Goal: Task Accomplishment & Management: Manage account settings

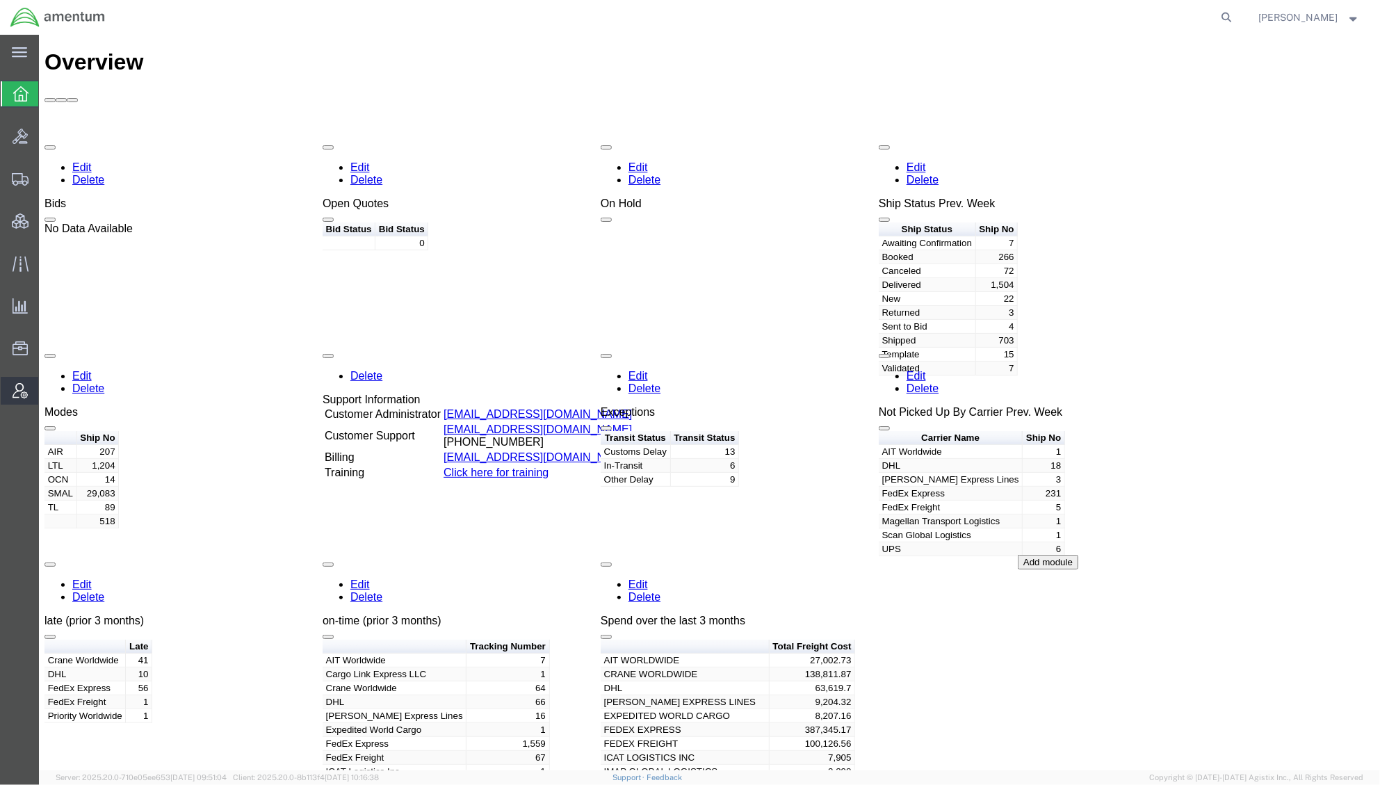
click at [48, 388] on span "Account Admin" at bounding box center [43, 391] width 10 height 28
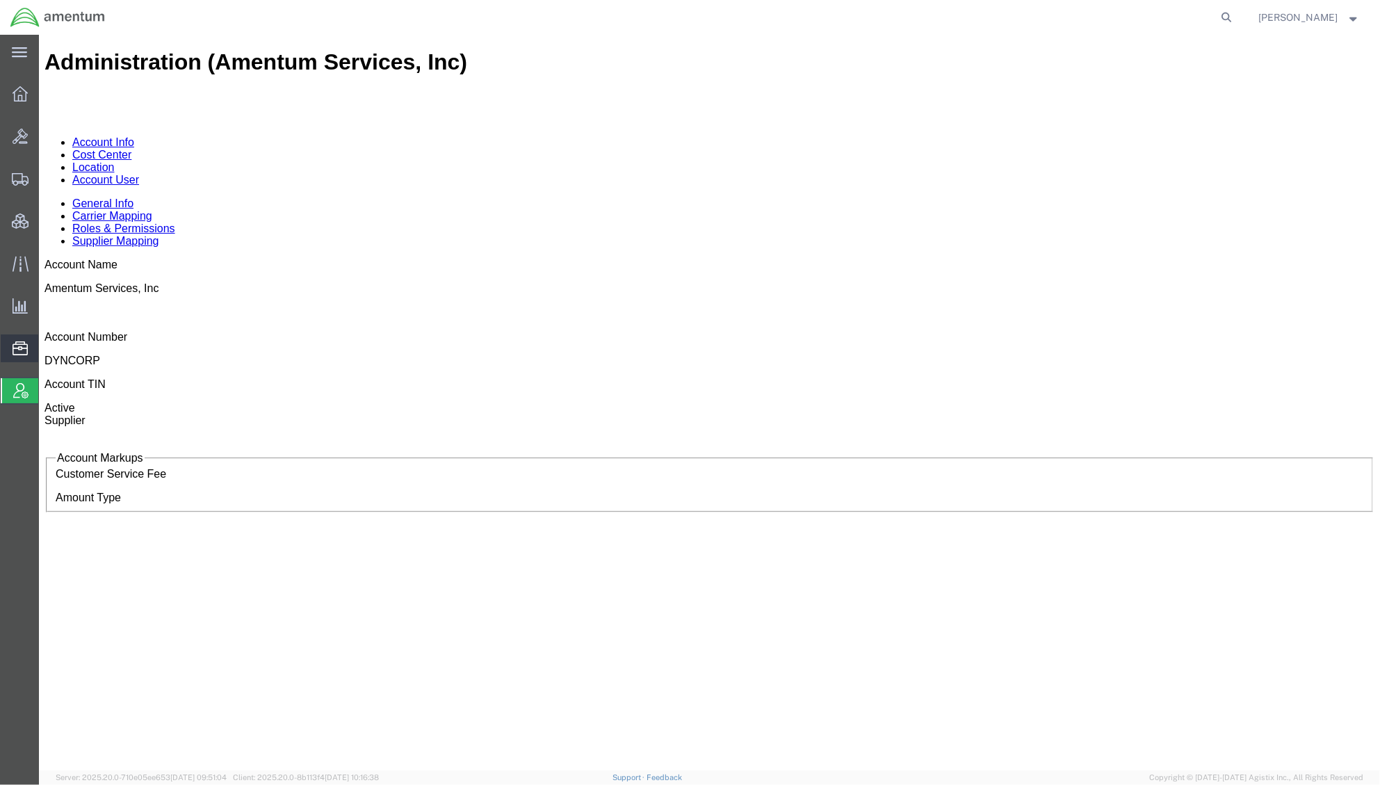
click at [0, 0] on span "Documents" at bounding box center [0, 0] width 0 height 0
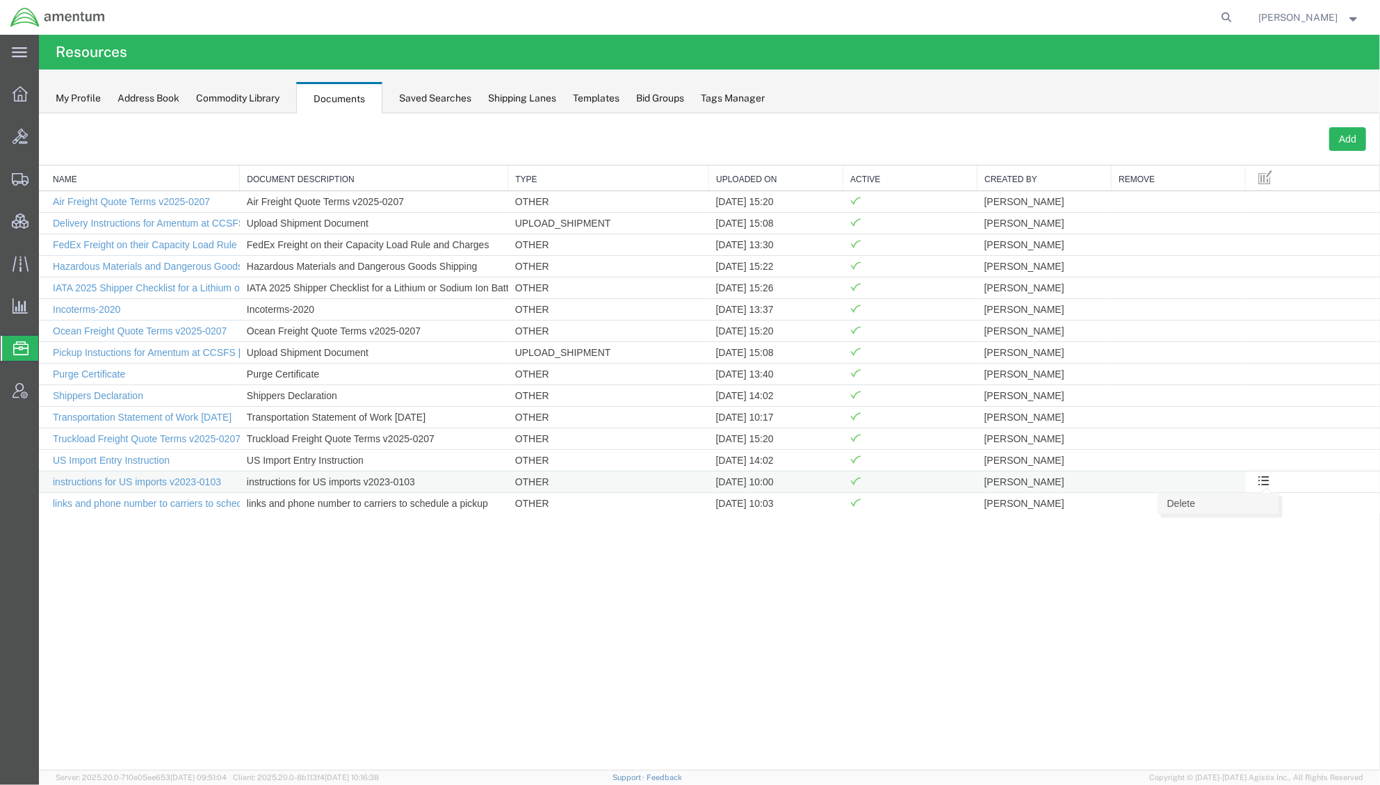
click at [1257, 509] on link "Delete" at bounding box center [1217, 502] width 120 height 21
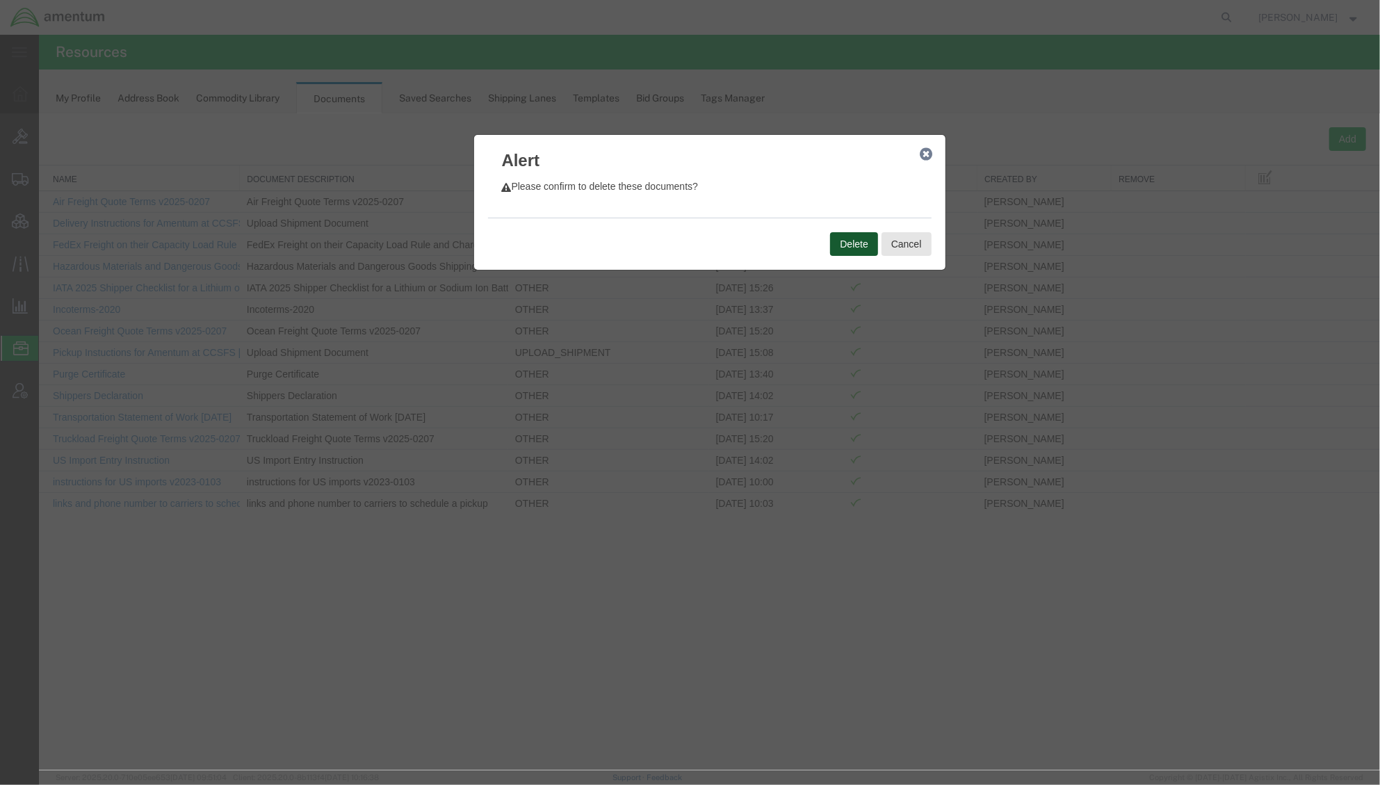
click at [856, 244] on button "Delete" at bounding box center [852, 243] width 47 height 24
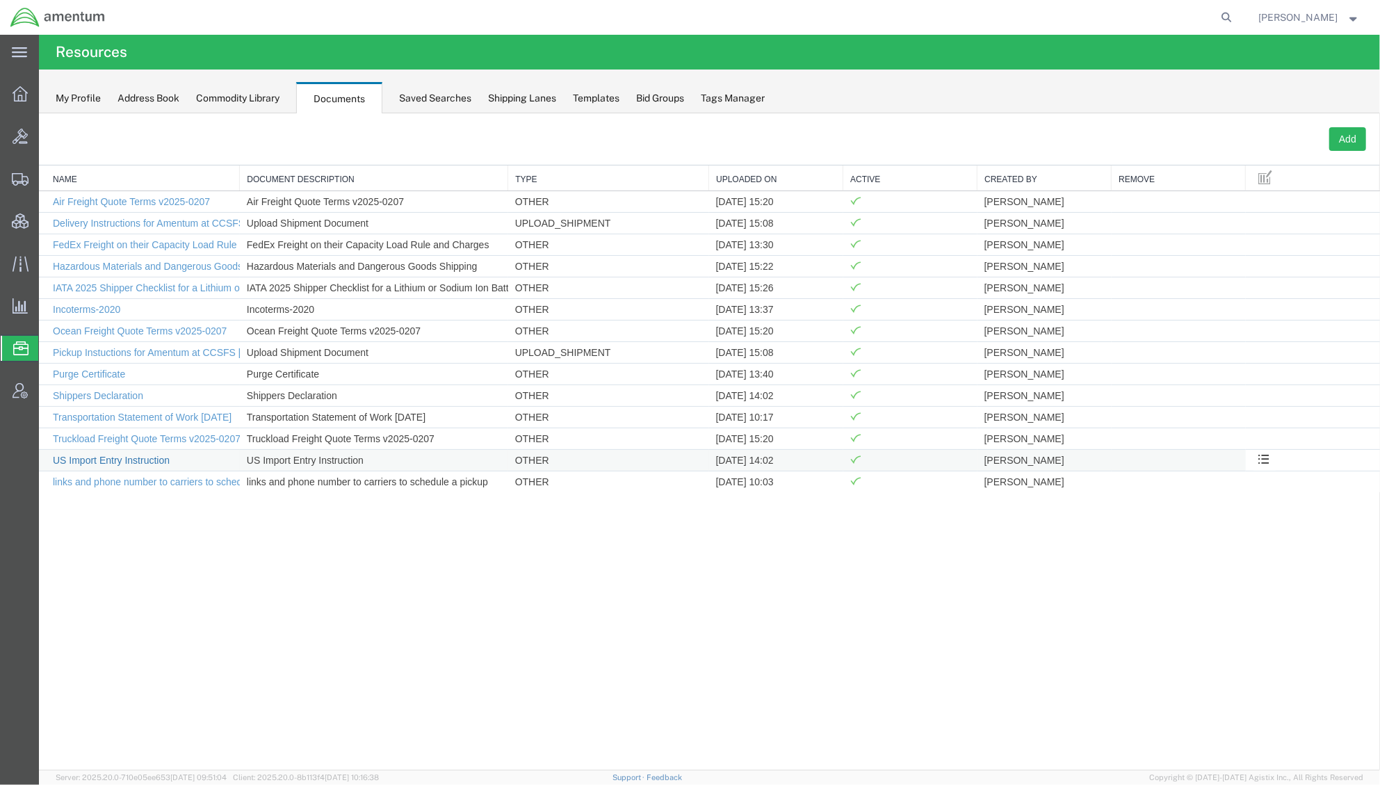
click at [119, 464] on link "US Import Entry Instruction" at bounding box center [110, 459] width 117 height 11
click at [1346, 133] on button "Add" at bounding box center [1346, 138] width 37 height 24
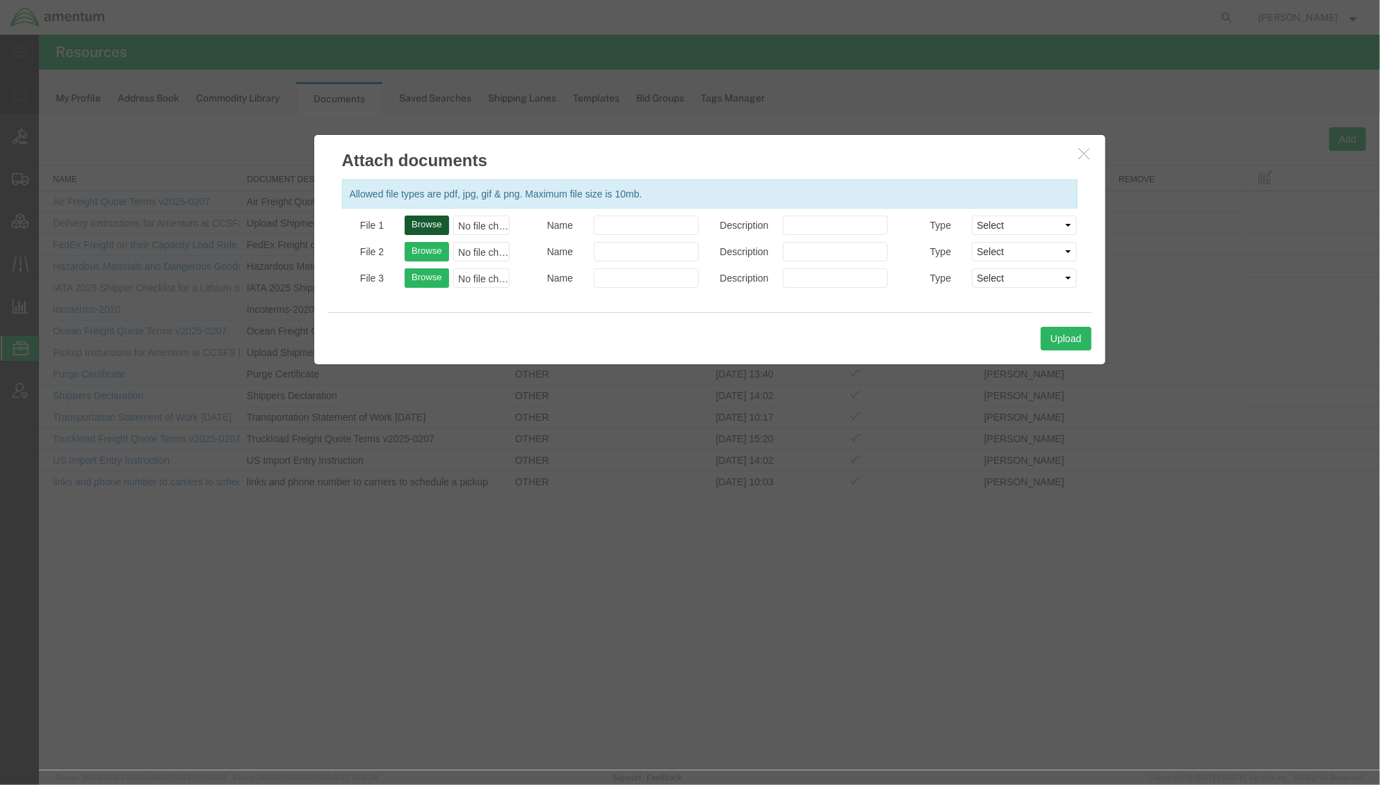
click at [434, 225] on button "Browse" at bounding box center [426, 224] width 44 height 19
type input "C:\fakepath\instructions for US imports v2025-0930_ITC Updated.pdf"
click at [690, 231] on input "Name" at bounding box center [645, 224] width 105 height 19
paste input "instructions for US imports v2025-0930_ITC Updated"
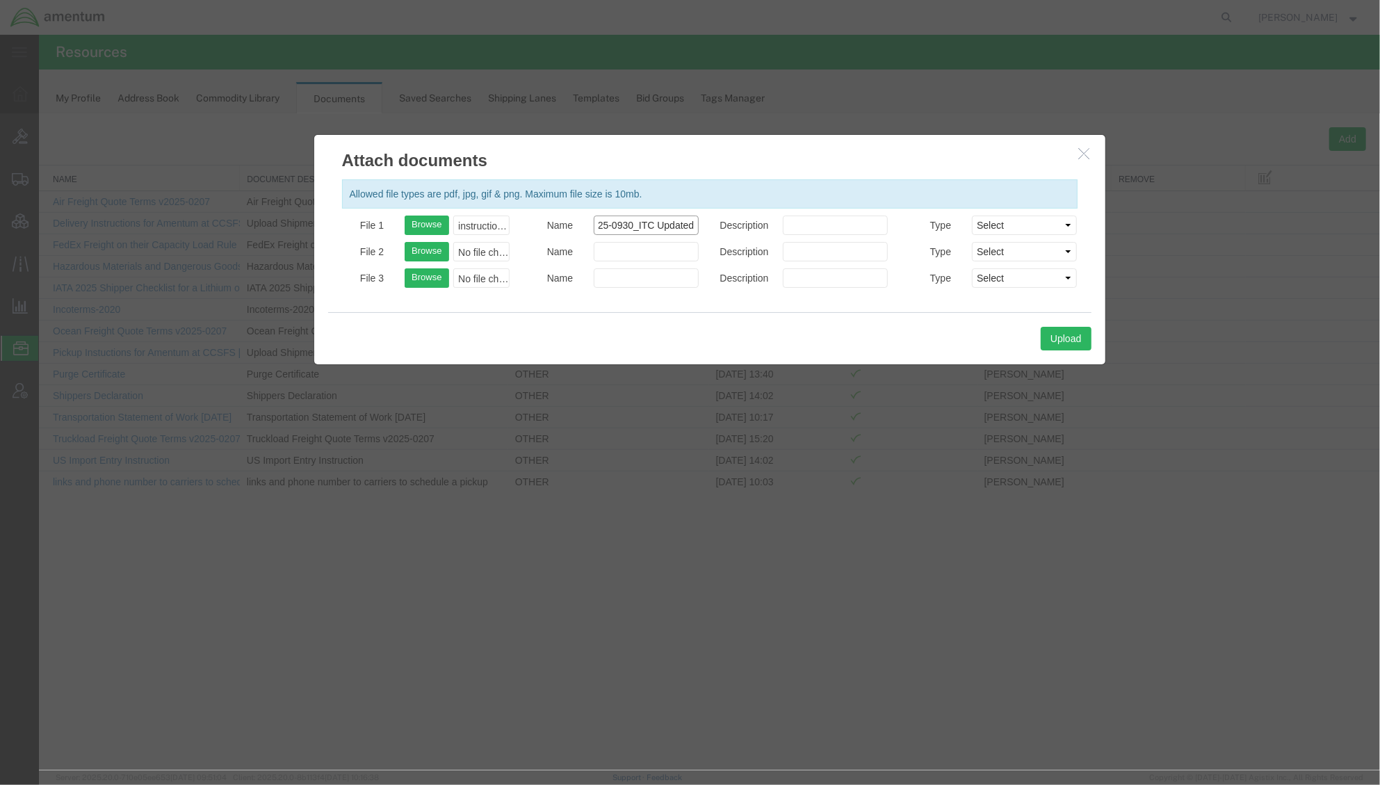
type input "instructions for US imports v2025-0930_ITC Updated"
click at [821, 225] on input "Description" at bounding box center [834, 224] width 105 height 19
paste input "instructions for US imports v2025-0930_ITC Updated"
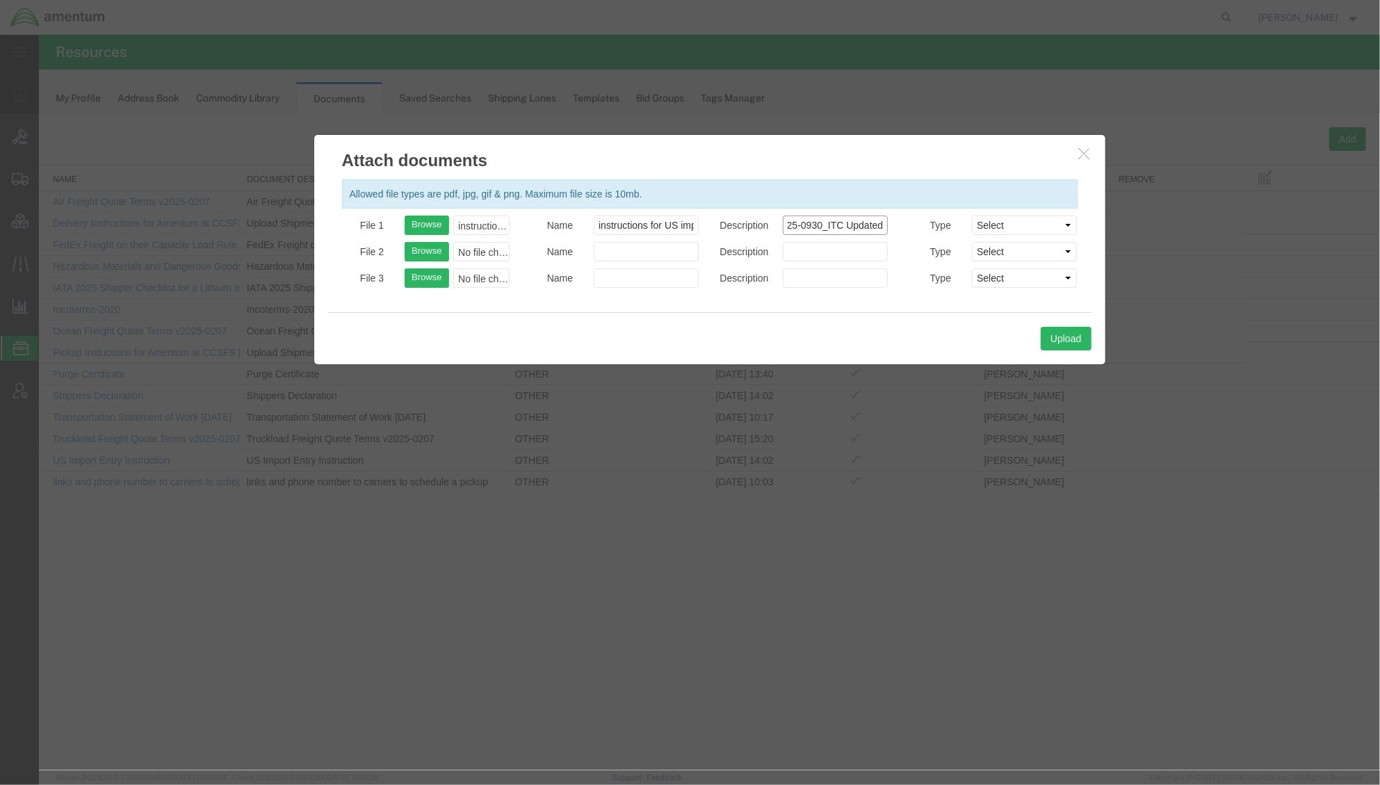
type input "instructions for US imports v2025-0930_ITC Updated"
click at [1023, 228] on select "Select AWB Label Bill of Lading/Air Waybill Certificate of Origin (English) Cla…" at bounding box center [1023, 224] width 105 height 19
select select "OTHER"
click at [971, 215] on select "Select AWB Label Bill of Lading/Air Waybill Certificate of Origin (English) Cla…" at bounding box center [1023, 224] width 105 height 19
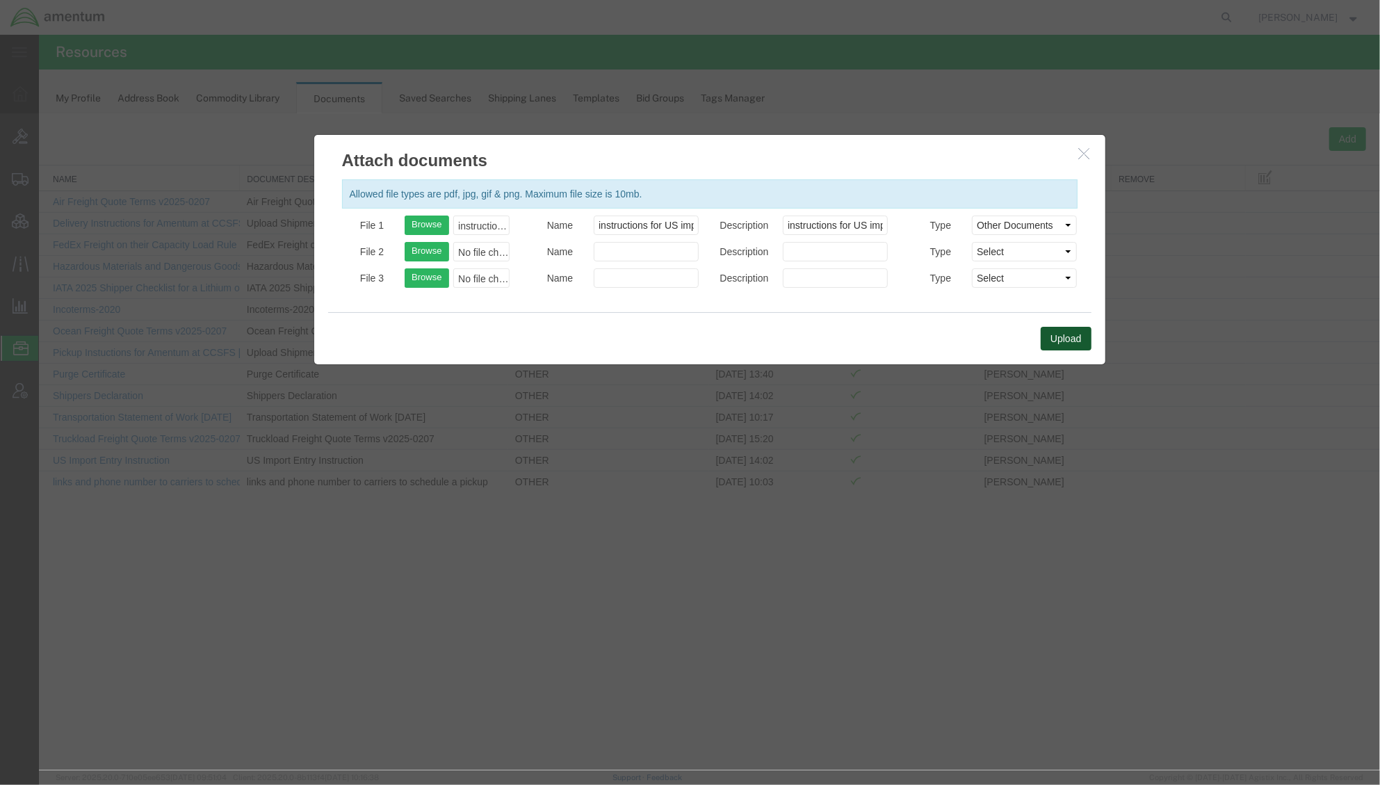
click at [1061, 342] on button "Upload" at bounding box center [1065, 338] width 50 height 24
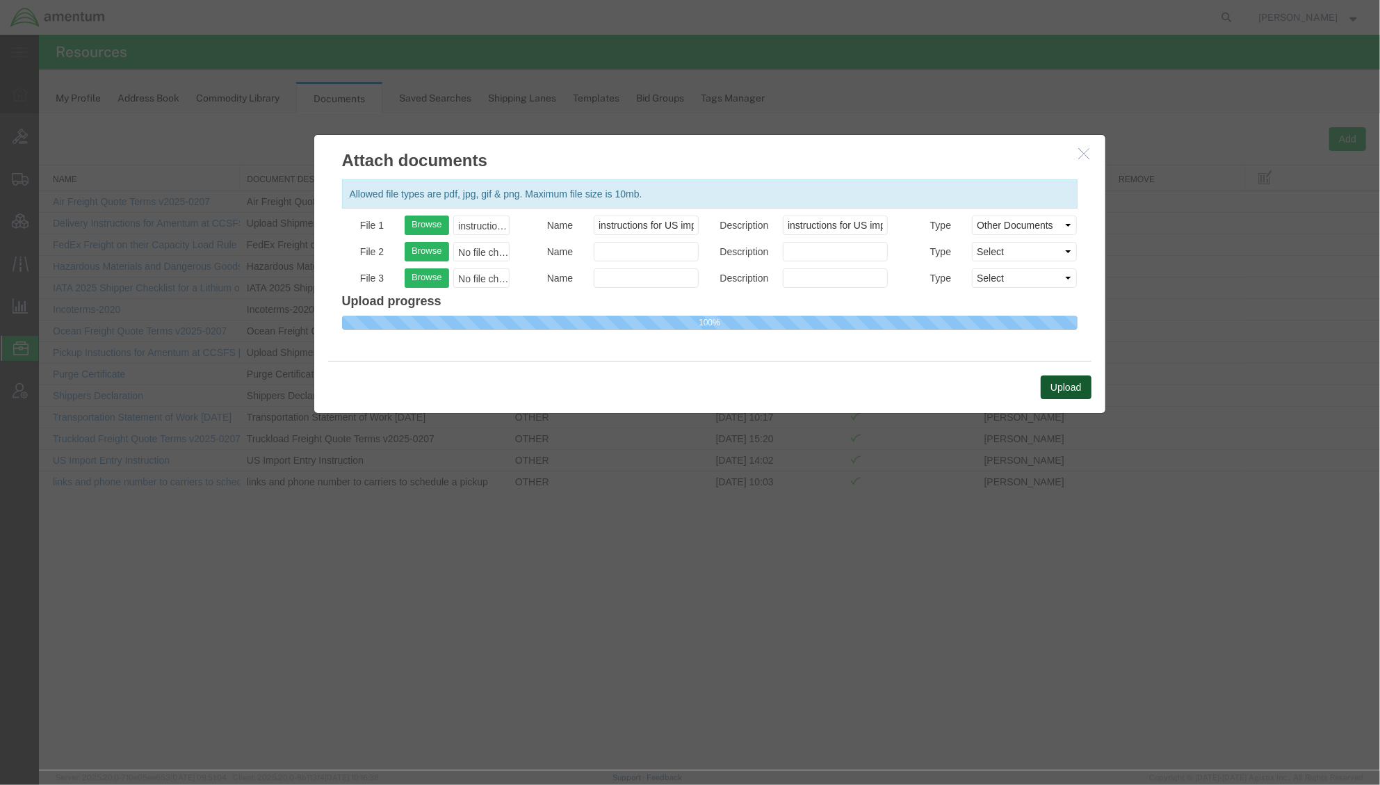
select select
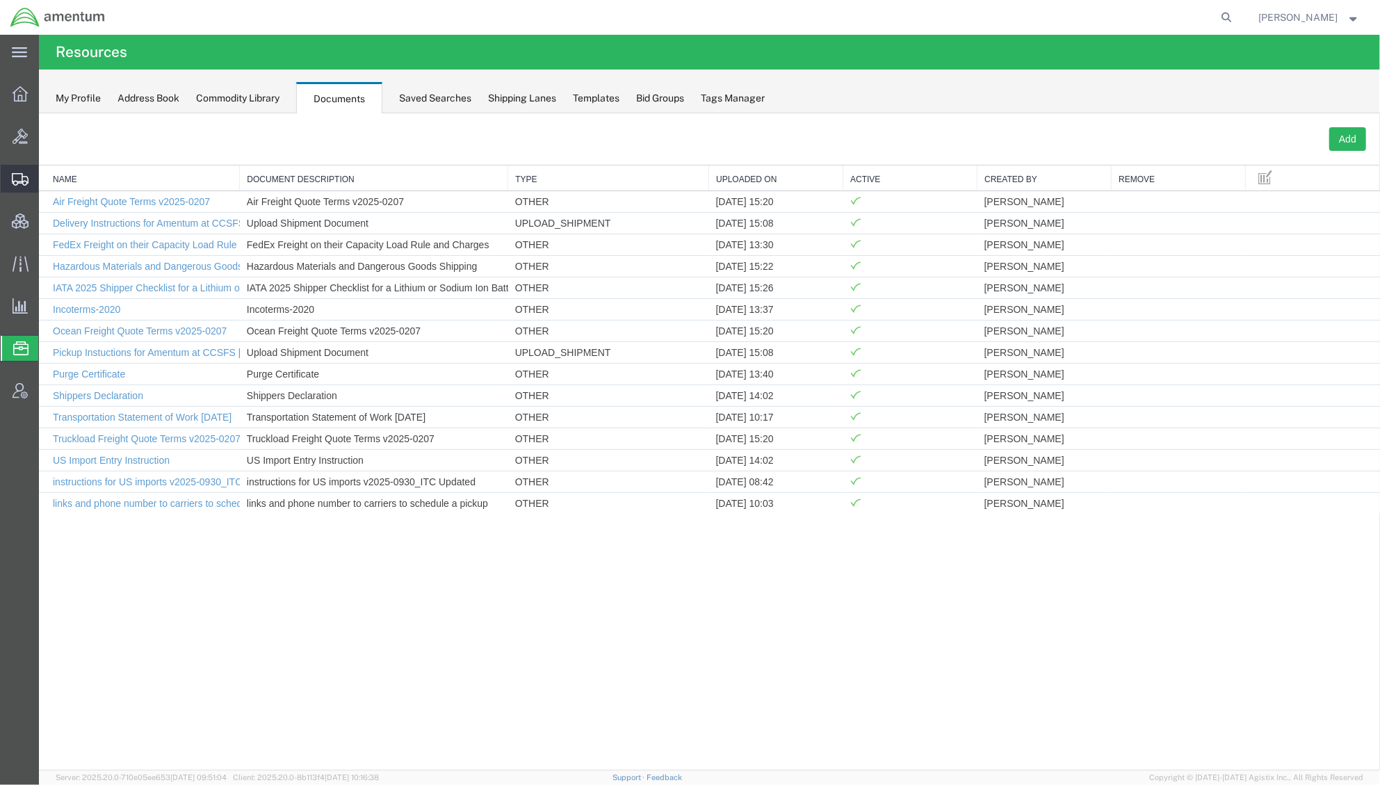
click at [48, 181] on span "Shipments" at bounding box center [43, 179] width 10 height 28
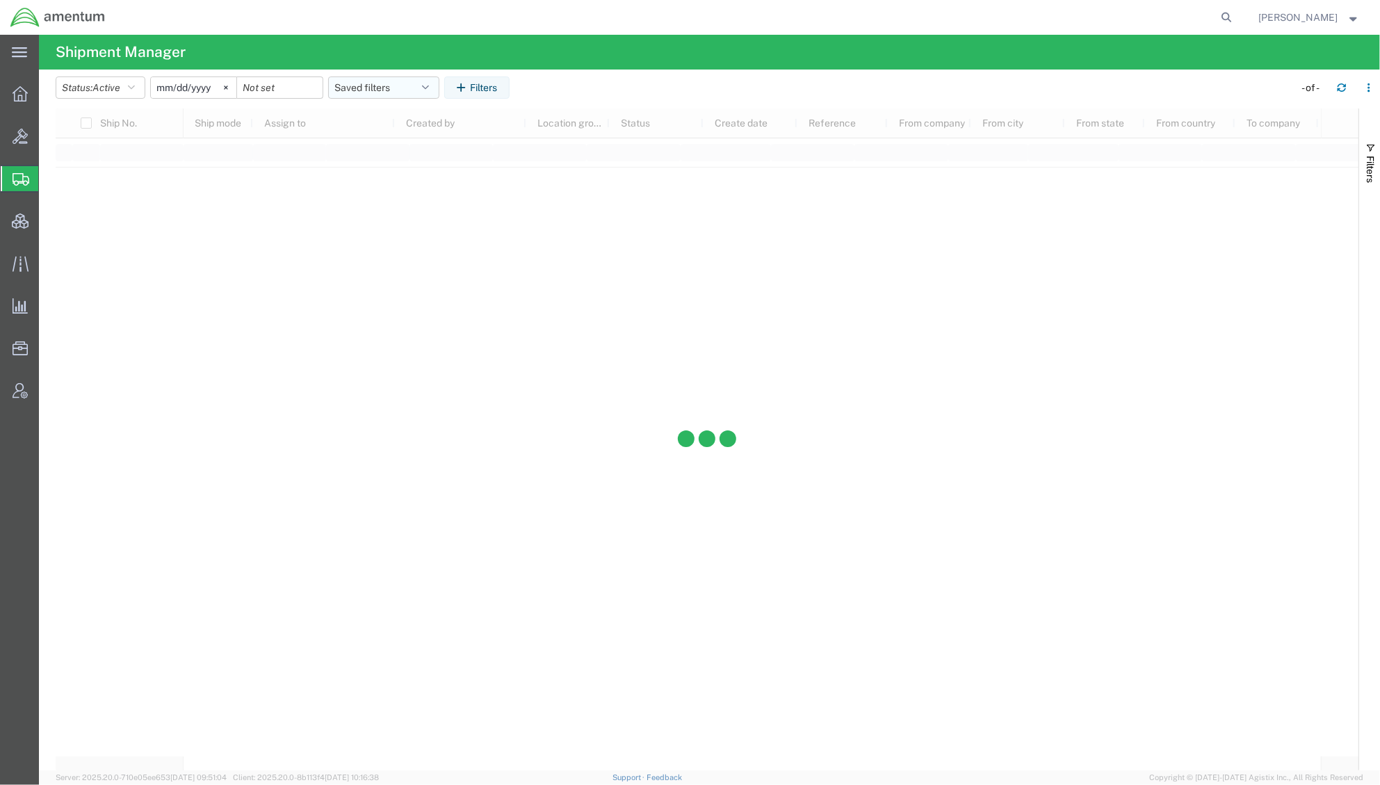
click at [359, 81] on button "Saved filters" at bounding box center [383, 87] width 111 height 22
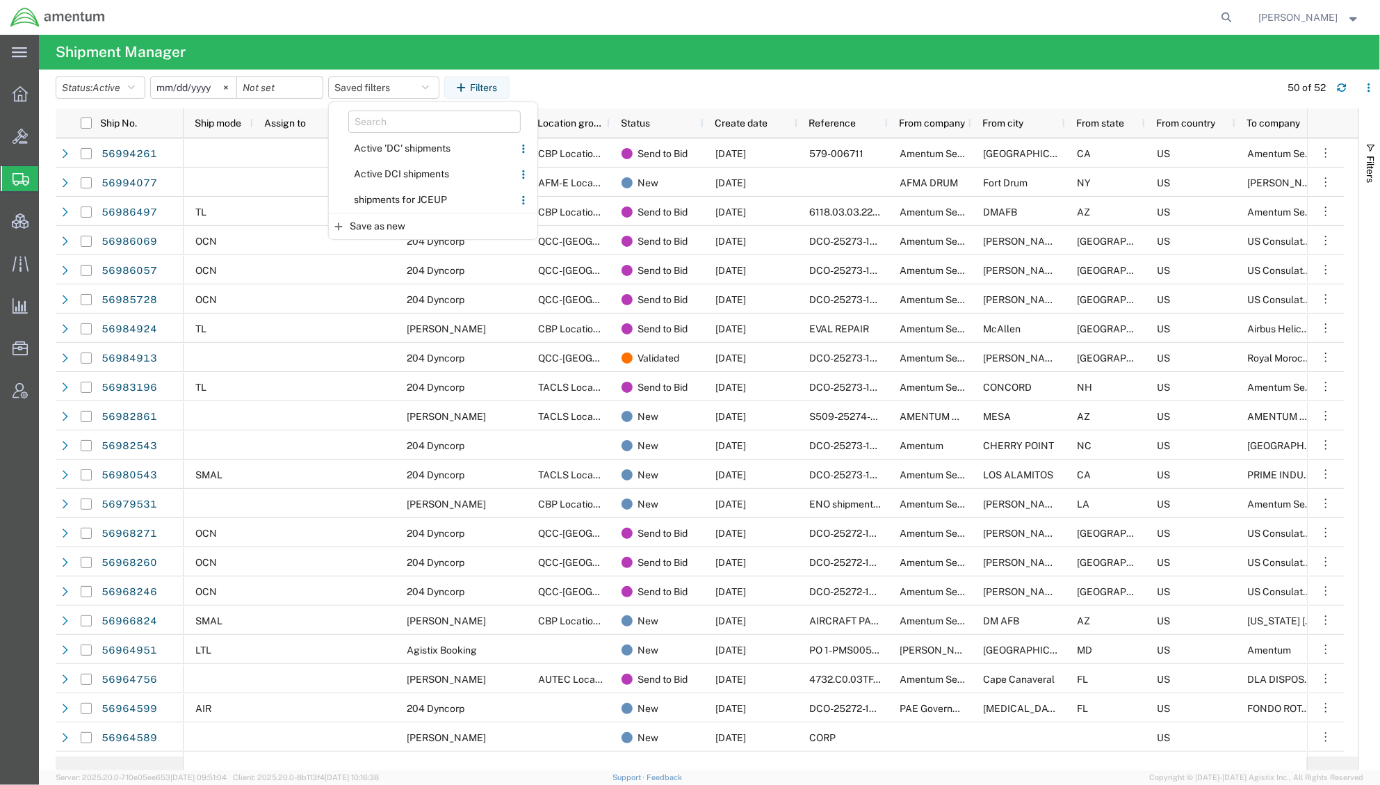
click at [193, 90] on input "[DATE]" at bounding box center [193, 87] width 85 height 21
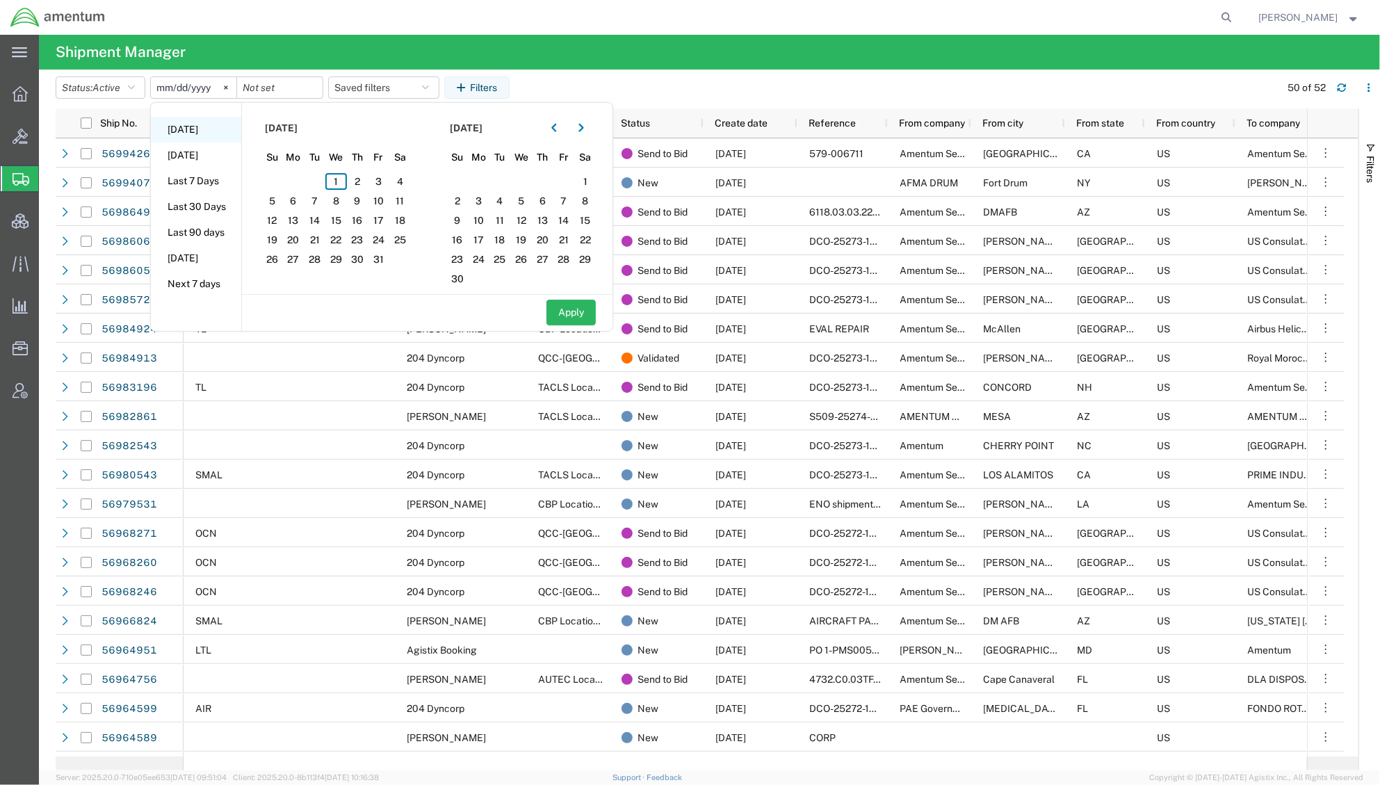
click at [181, 129] on li "[DATE]" at bounding box center [196, 130] width 90 height 26
type input "[DATE]"
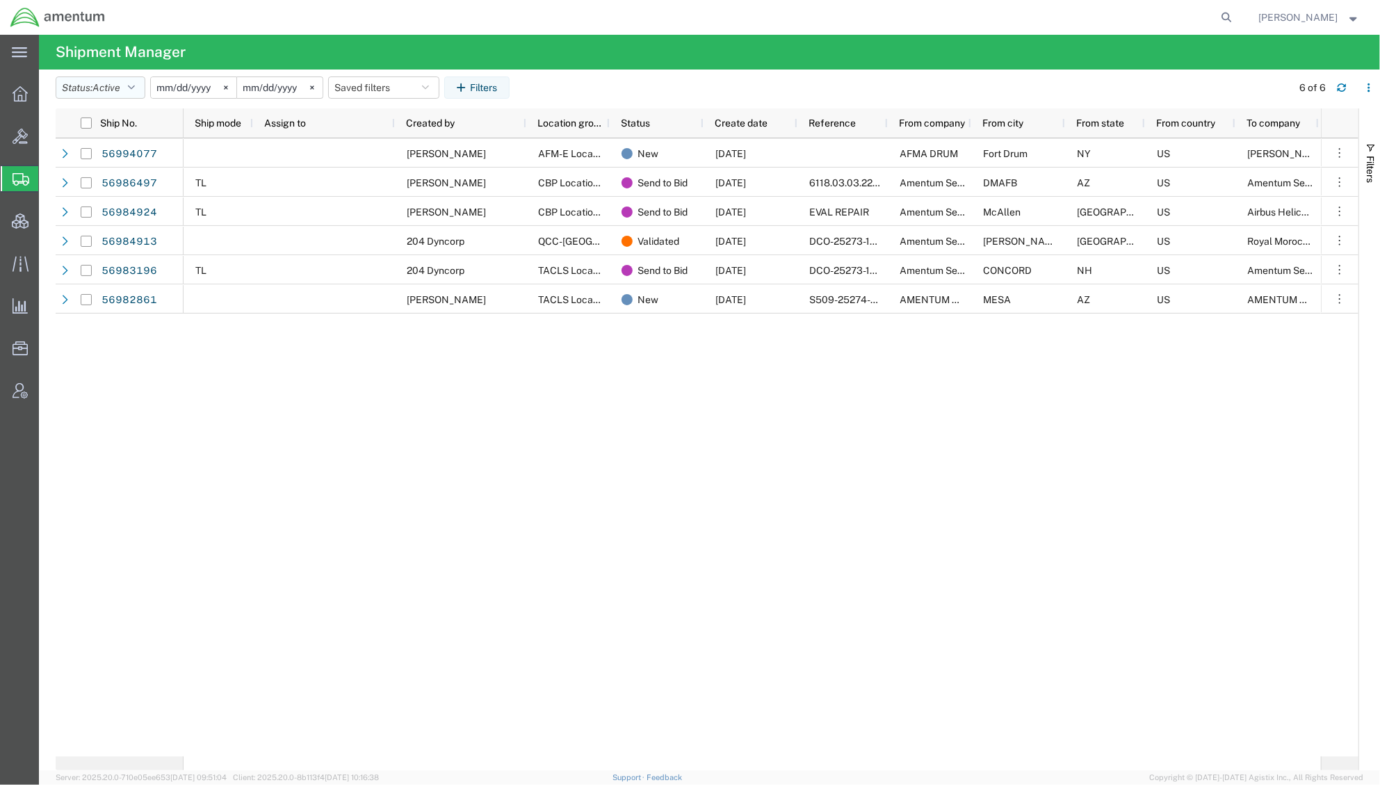
click at [140, 92] on button "Status: Active" at bounding box center [101, 87] width 90 height 22
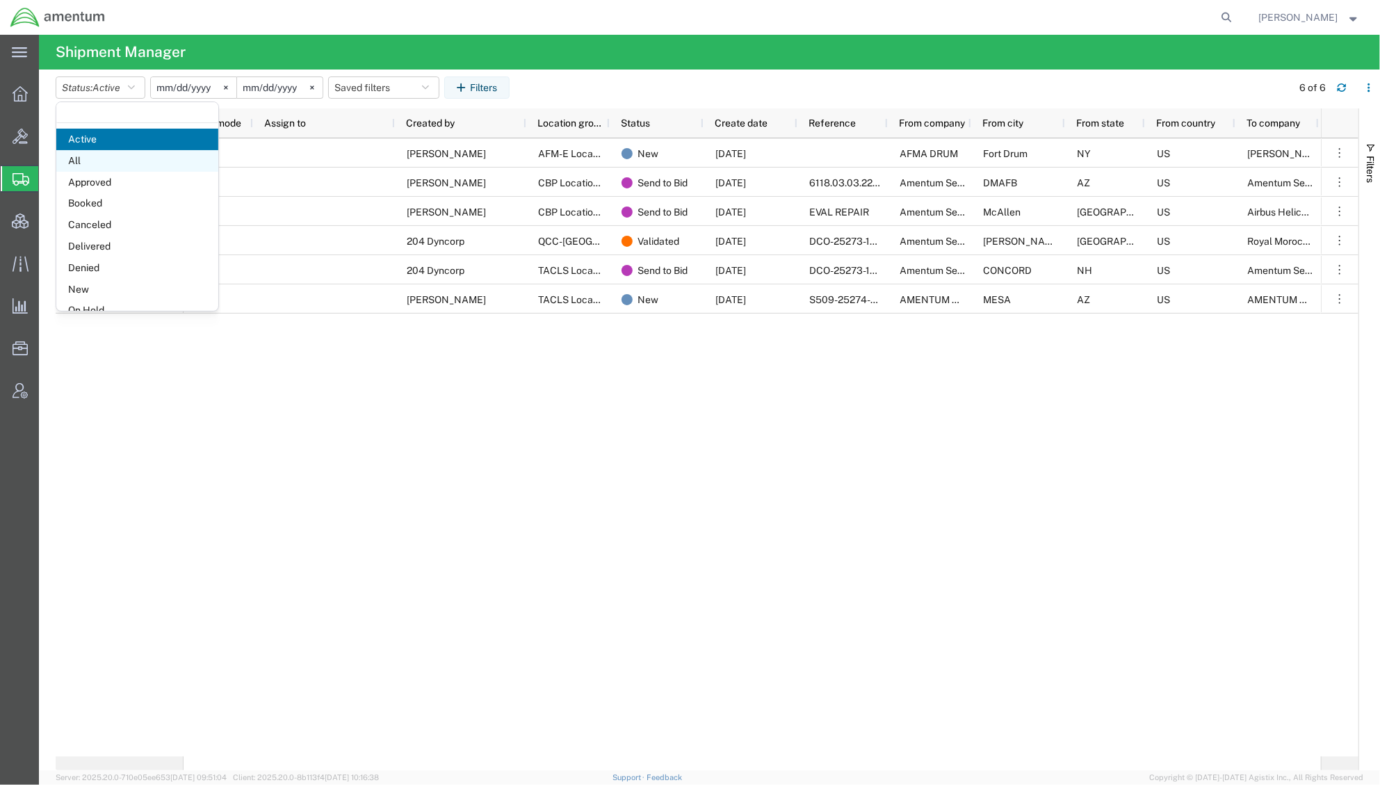
click at [104, 165] on span "All" at bounding box center [137, 161] width 162 height 22
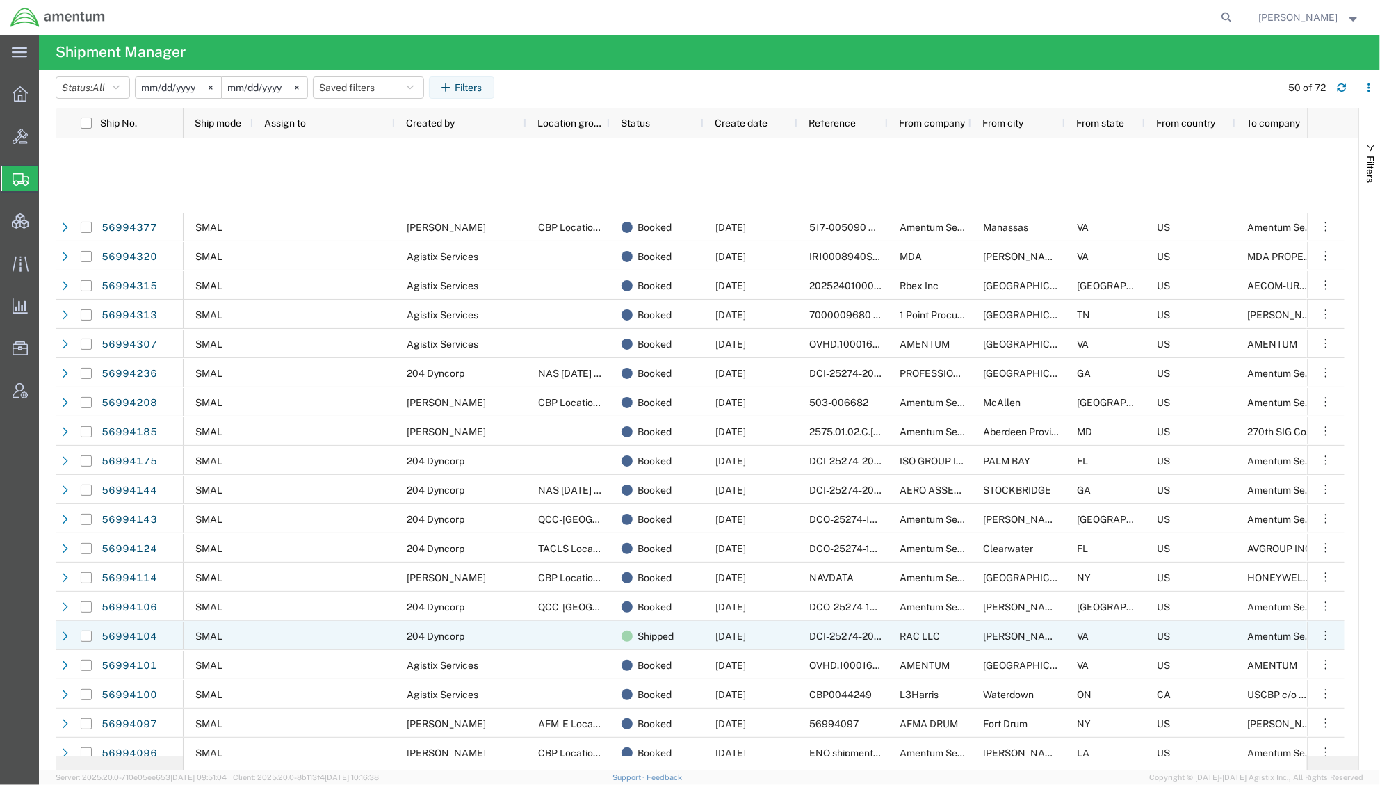
scroll to position [618, 0]
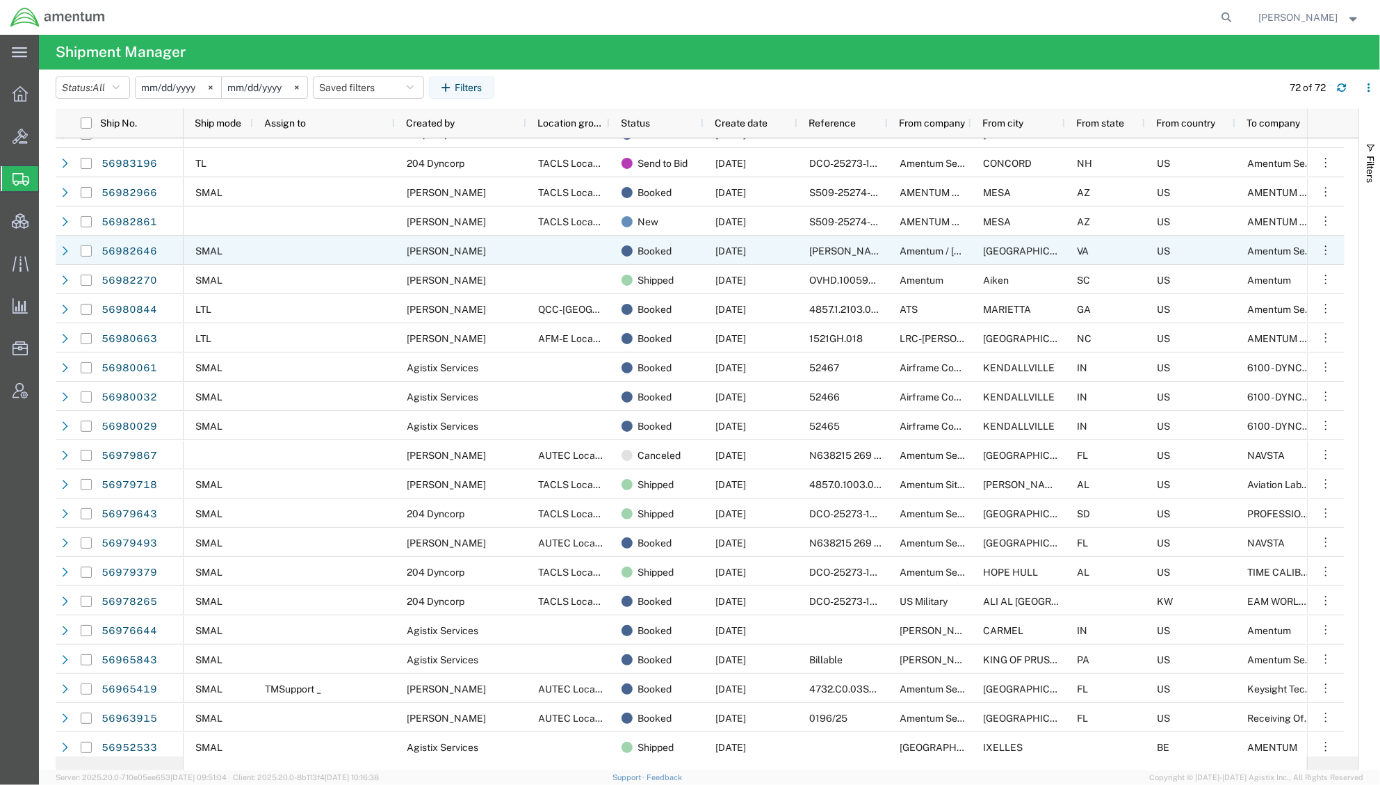
scroll to position [1483, 0]
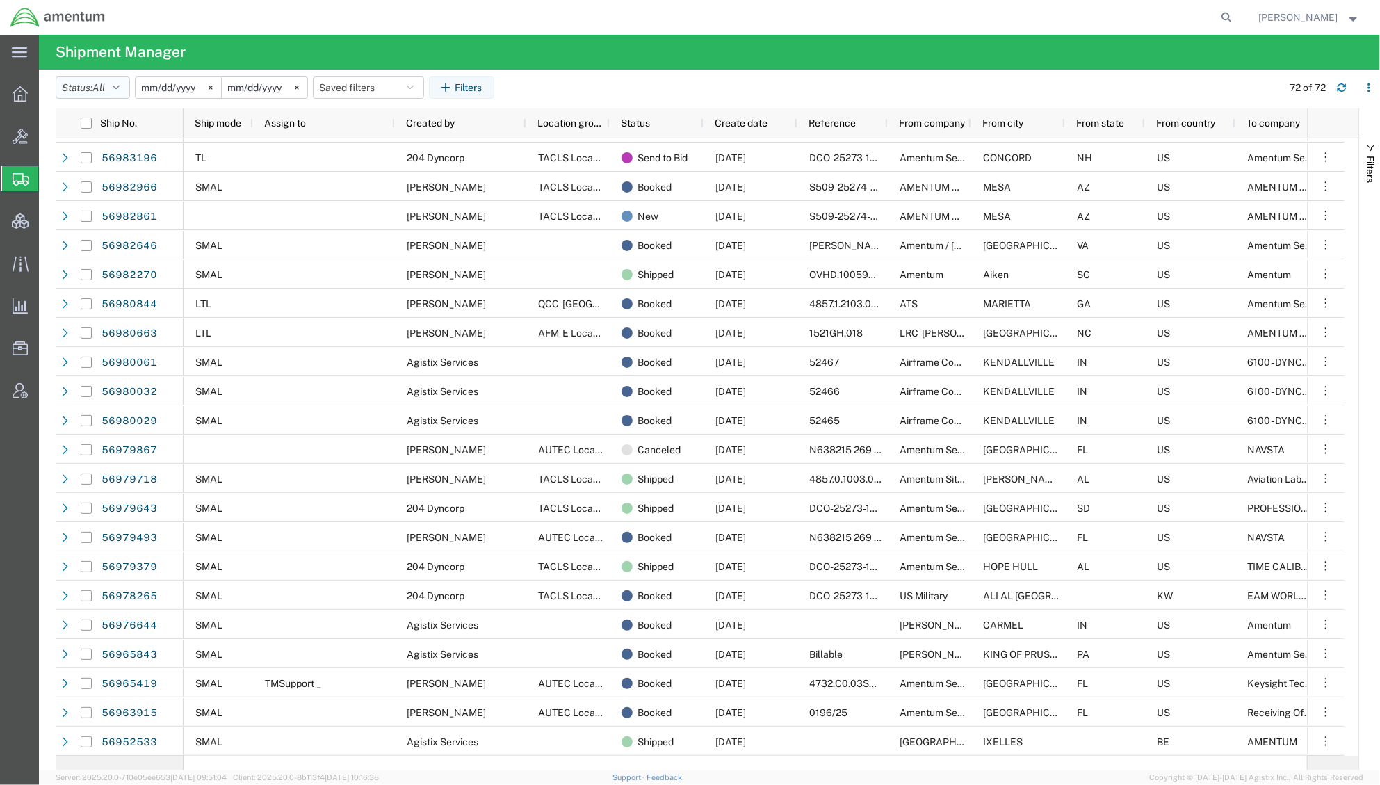
click at [129, 93] on button "Status: All" at bounding box center [93, 87] width 74 height 22
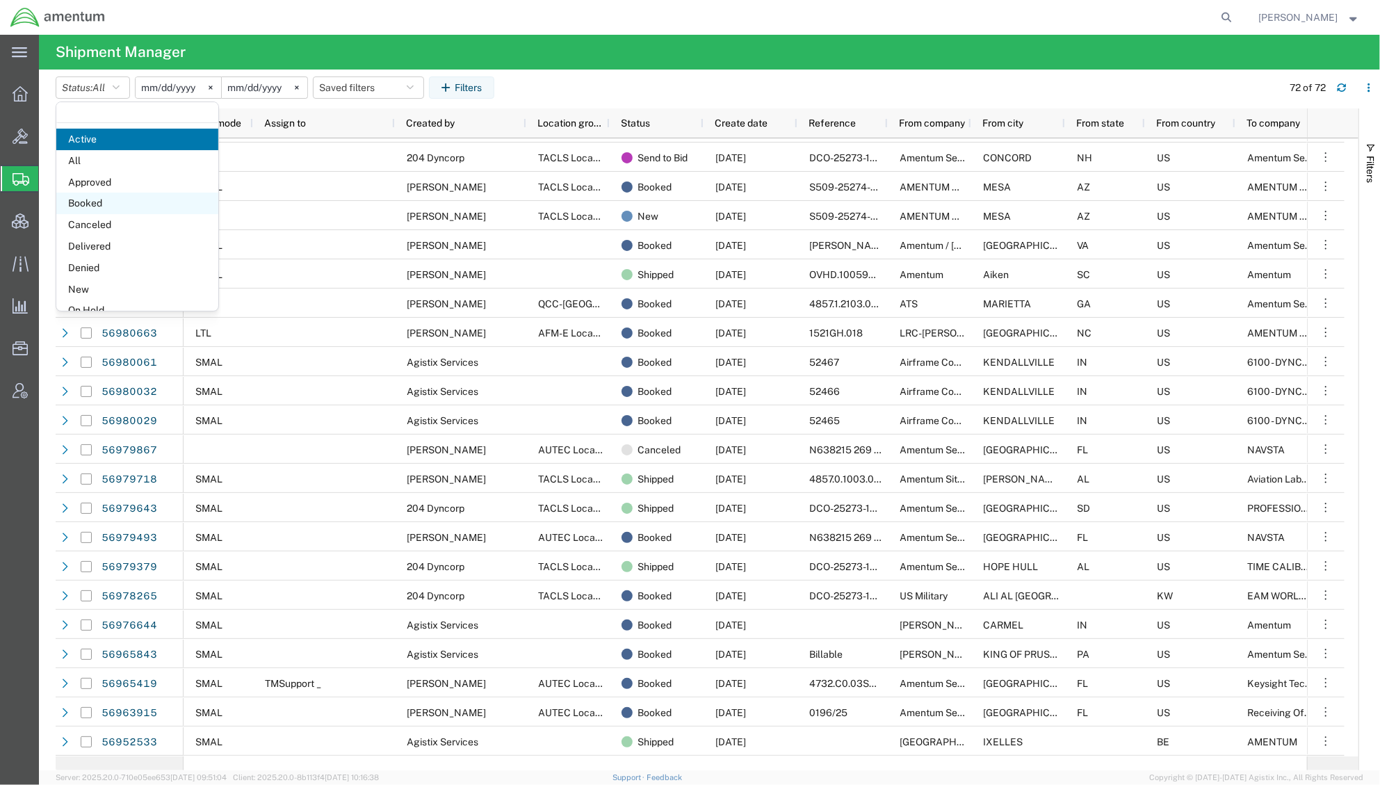
click at [87, 206] on span "Booked" at bounding box center [137, 204] width 162 height 22
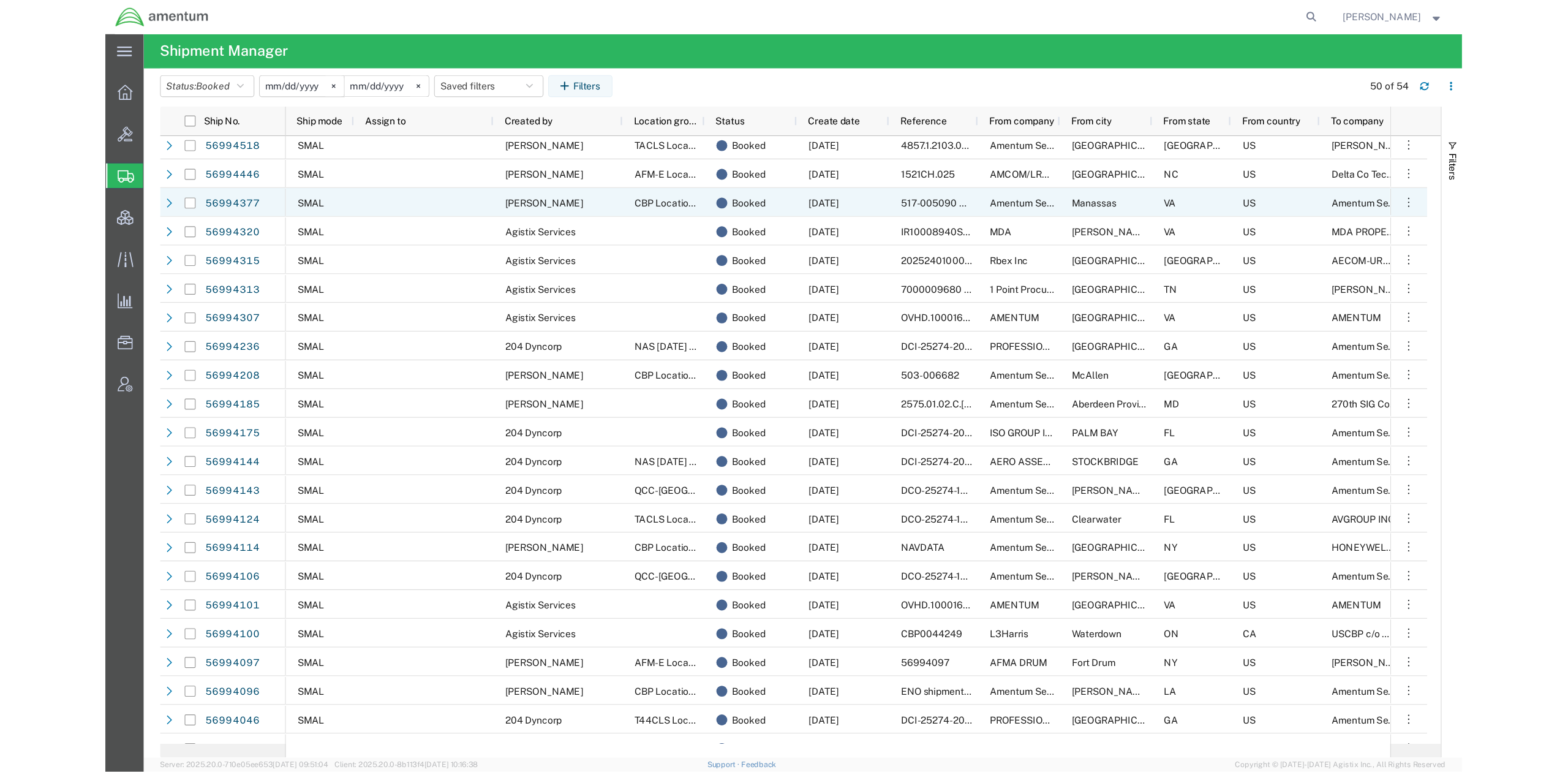
scroll to position [218, 0]
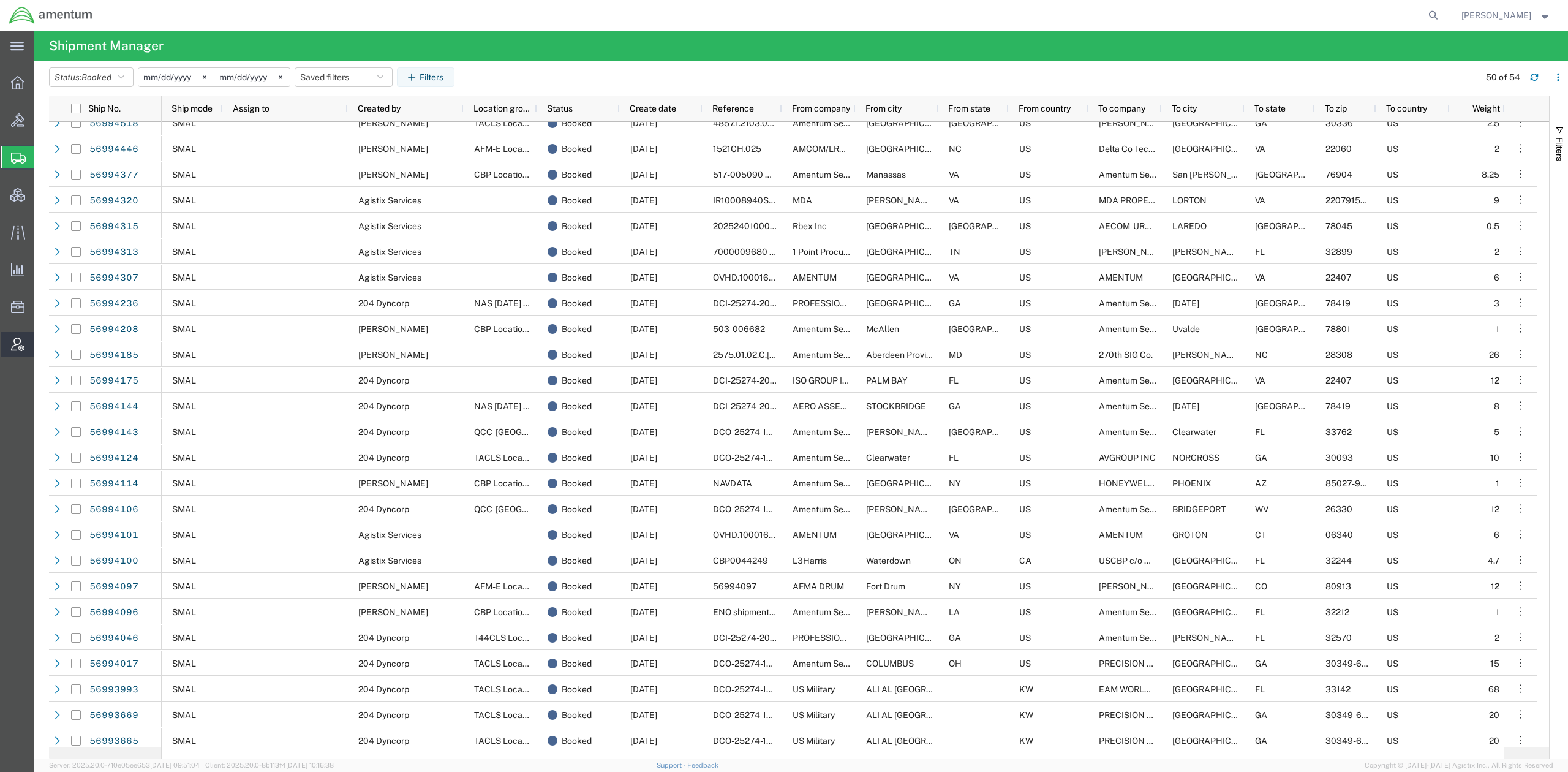
drag, startPoint x: 67, startPoint y: 342, endPoint x: 89, endPoint y: 339, distance: 22.2
click at [42, 342] on span "Account Admin" at bounding box center [38, 345] width 9 height 25
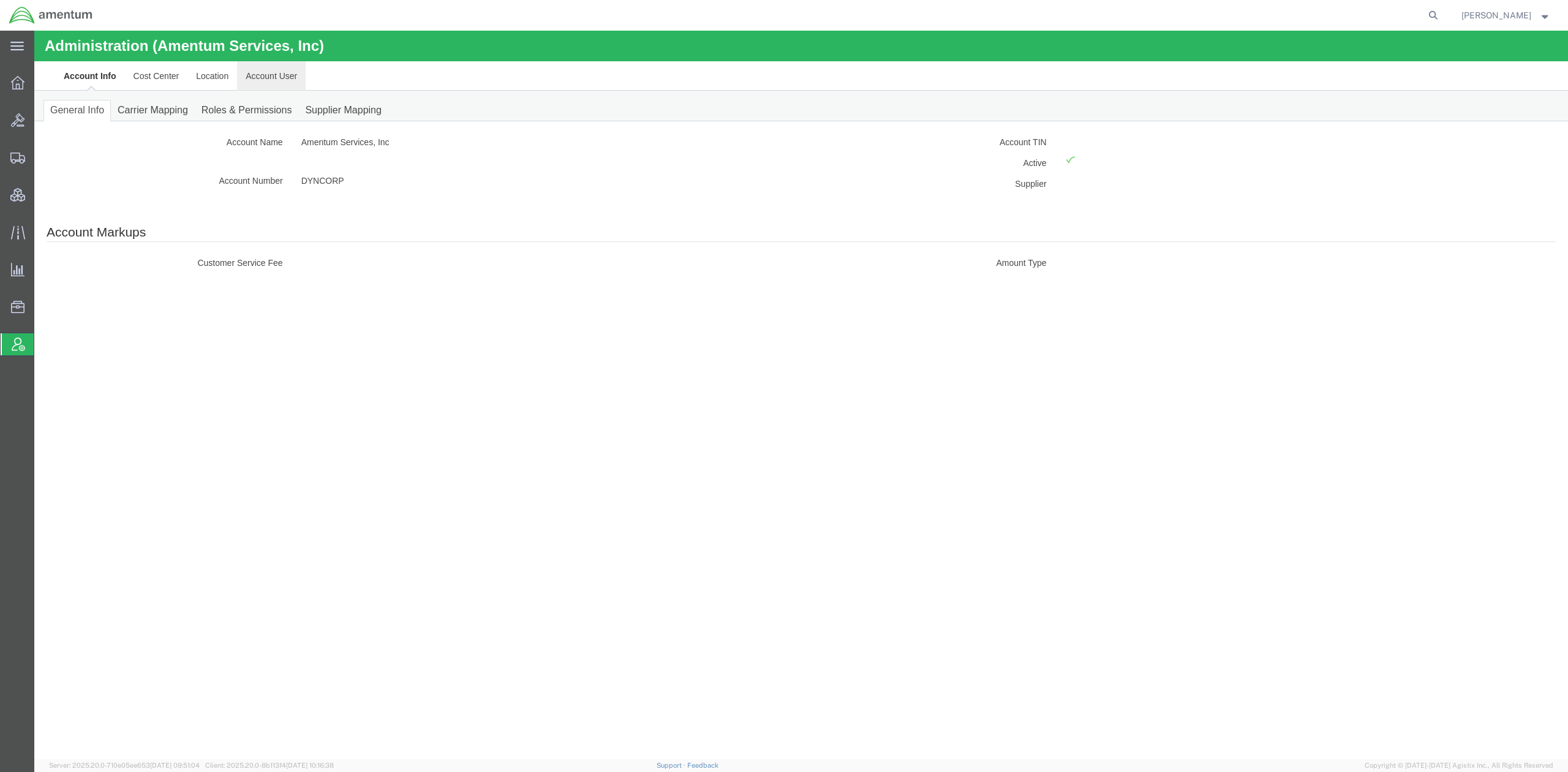
click at [272, 79] on link "Account User" at bounding box center [271, 75] width 69 height 29
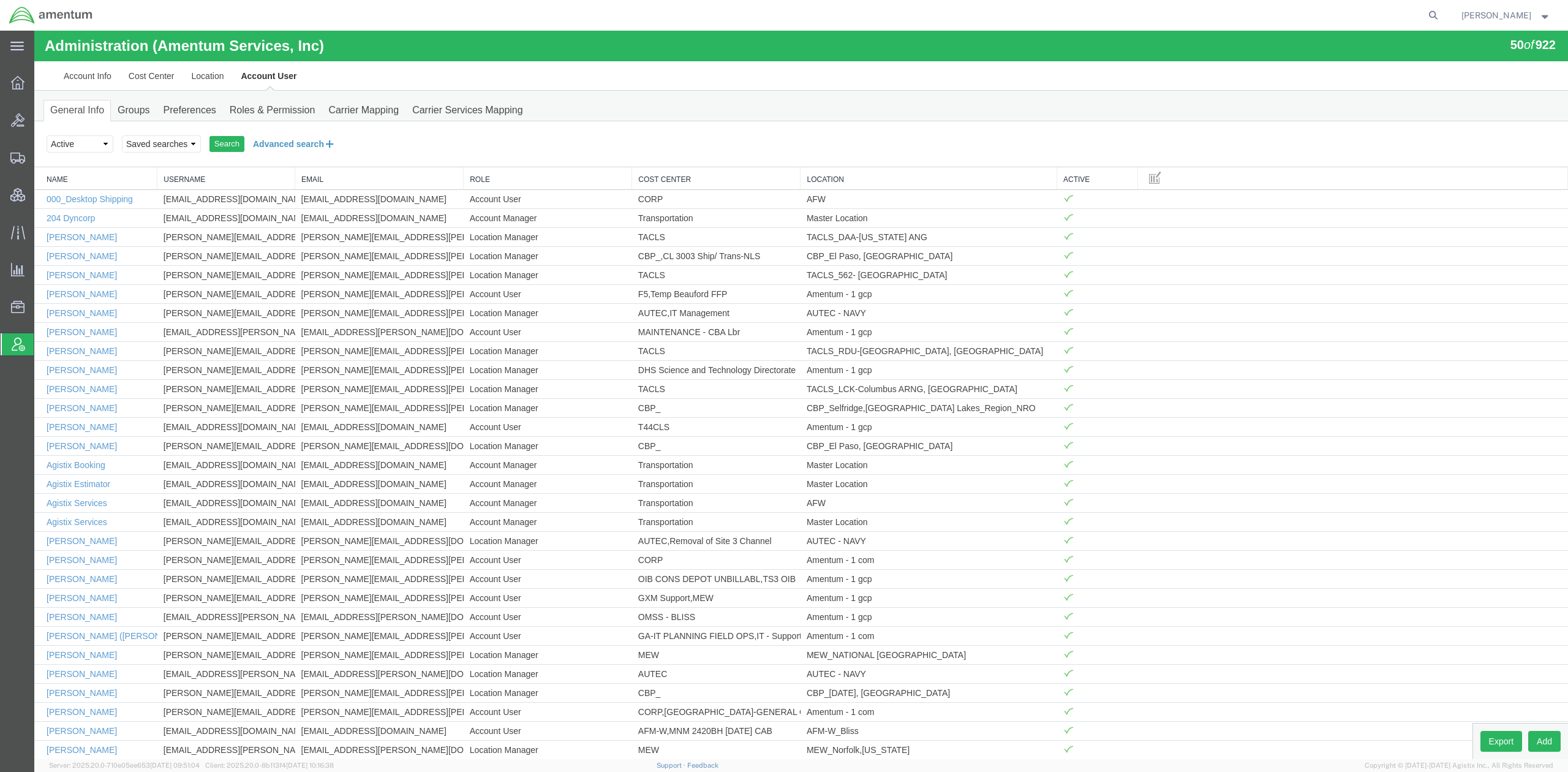
click at [271, 147] on button "Advanced search" at bounding box center [294, 145] width 100 height 21
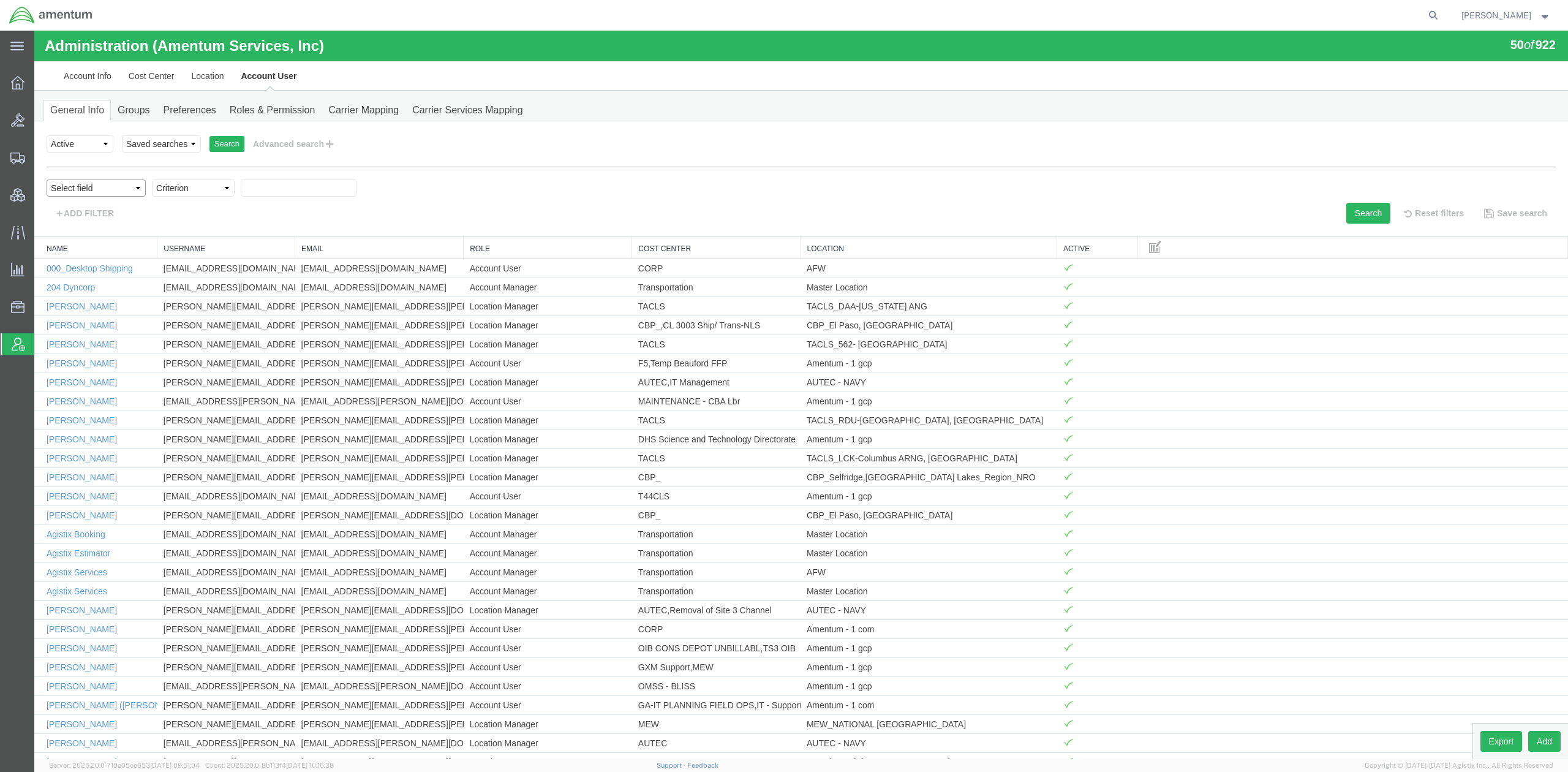
click at [136, 189] on select "Select field Cost Center Email Location Name Role Username" at bounding box center [96, 188] width 100 height 17
select select "locationName"
click at [47, 180] on select "Select field Cost Center Email Location Name Role Username" at bounding box center [96, 188] width 100 height 17
click at [185, 192] on select "Criterion contains does not contain is is blank is not blank starts with" at bounding box center [193, 188] width 83 height 17
select select "contains"
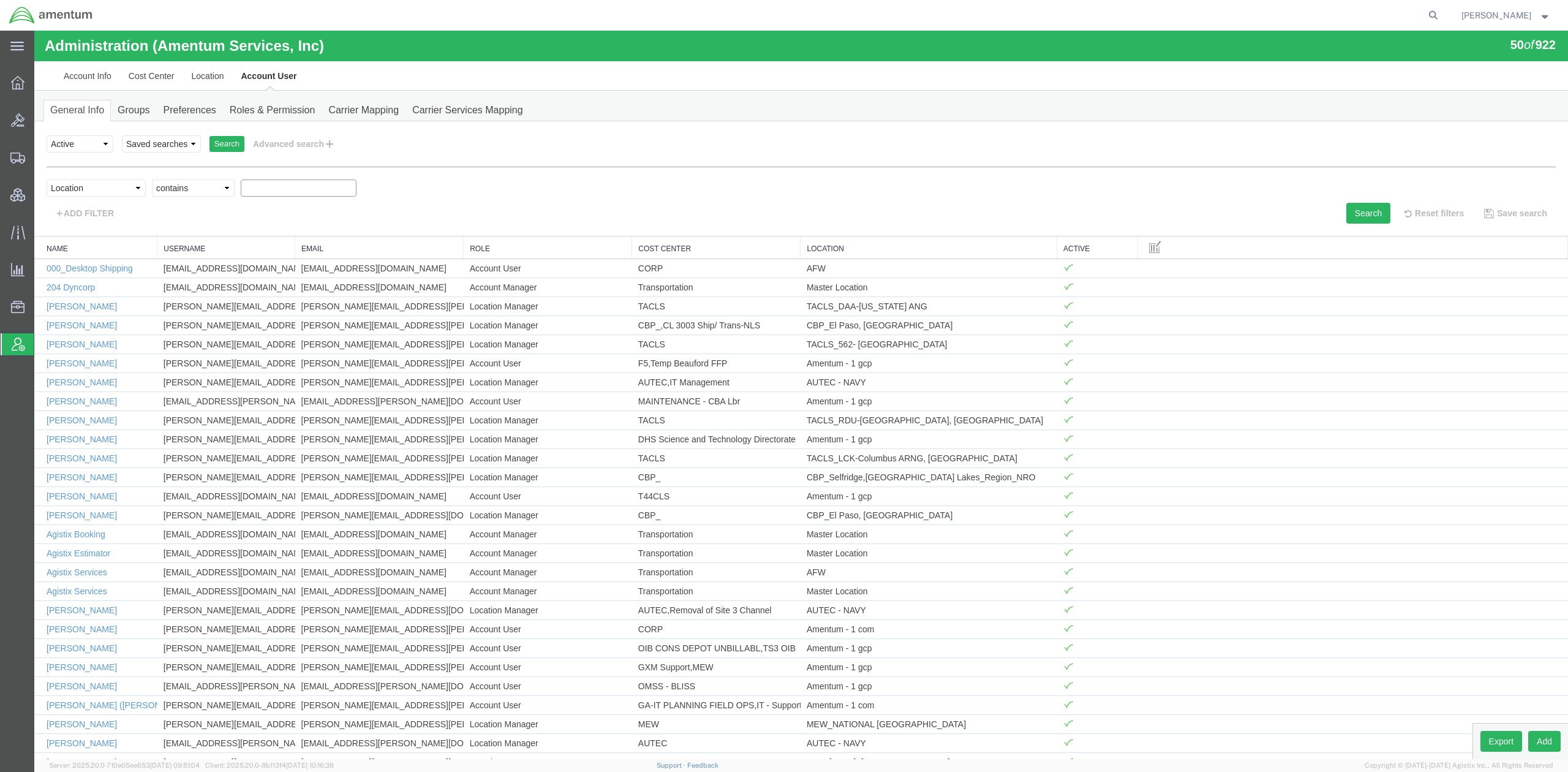
click at [152, 180] on select "Criterion contains does not contain is is blank is not blank starts with" at bounding box center [193, 188] width 83 height 17
click at [260, 186] on input "text" at bounding box center [298, 188] width 115 height 17
type input "autec"
click at [1215, 223] on button "Search" at bounding box center [1369, 213] width 44 height 21
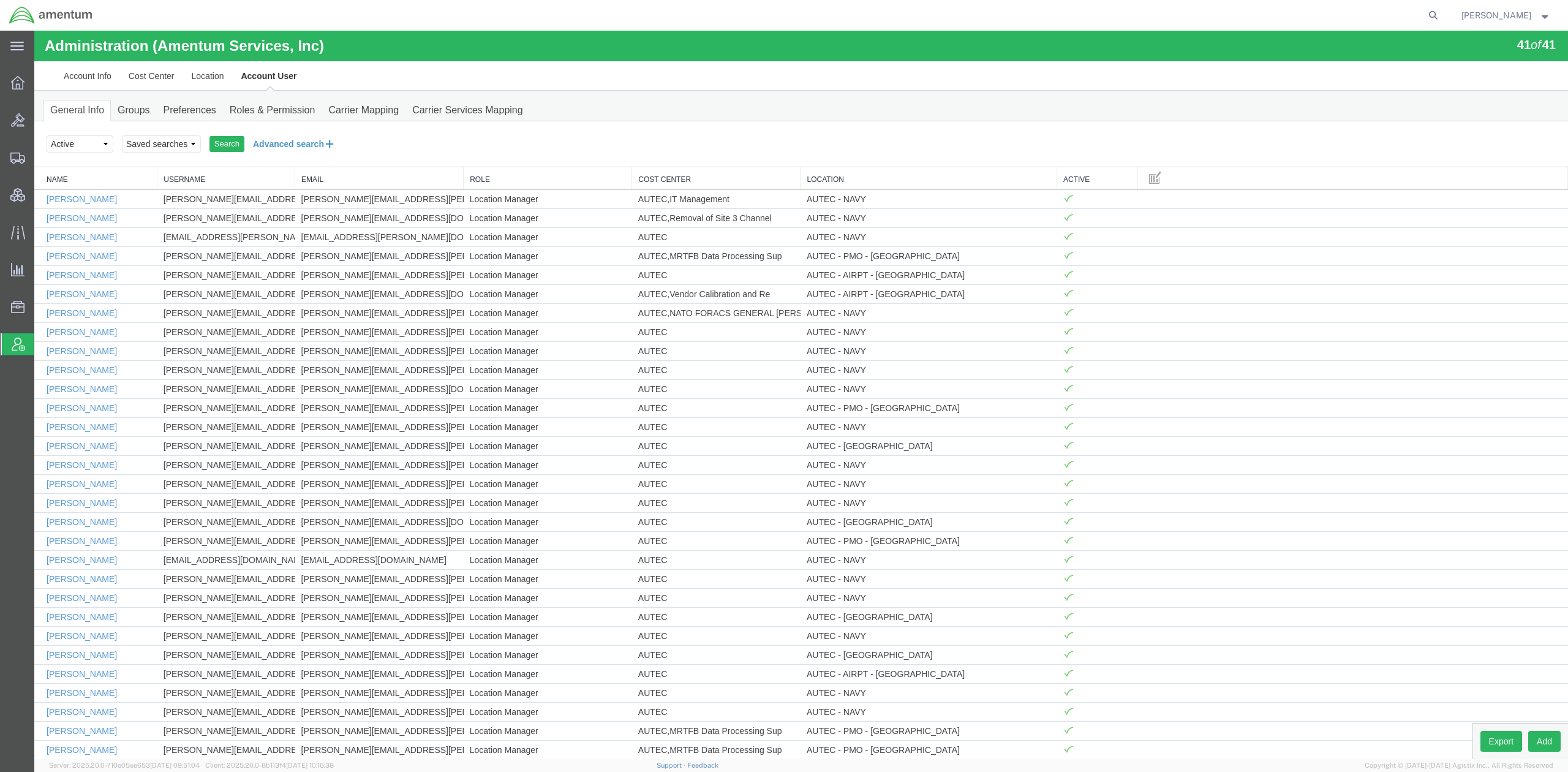
click at [285, 147] on button "Advanced search" at bounding box center [294, 145] width 100 height 21
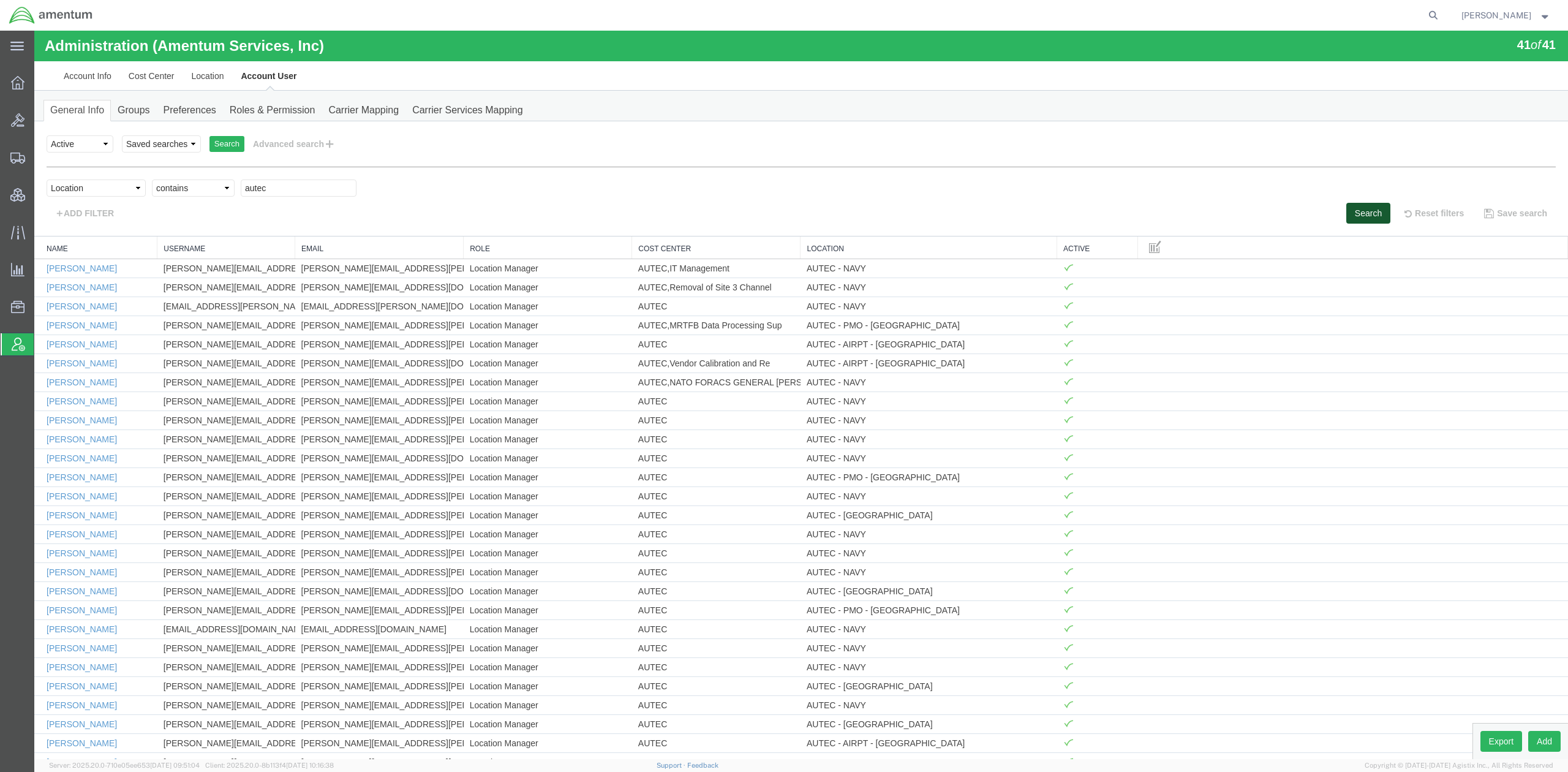
click at [1215, 212] on button "Search" at bounding box center [1369, 213] width 44 height 21
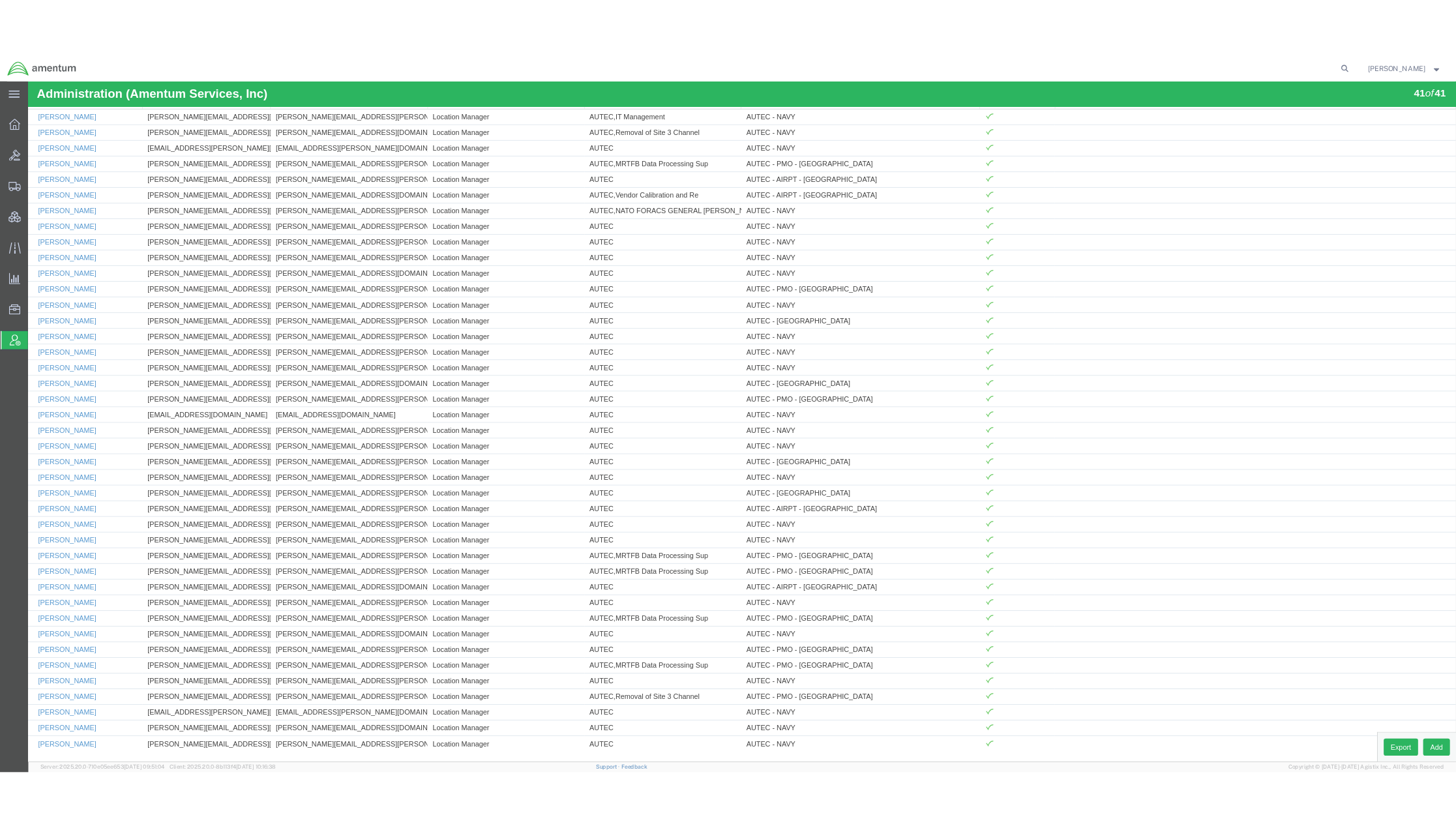
scroll to position [148, 0]
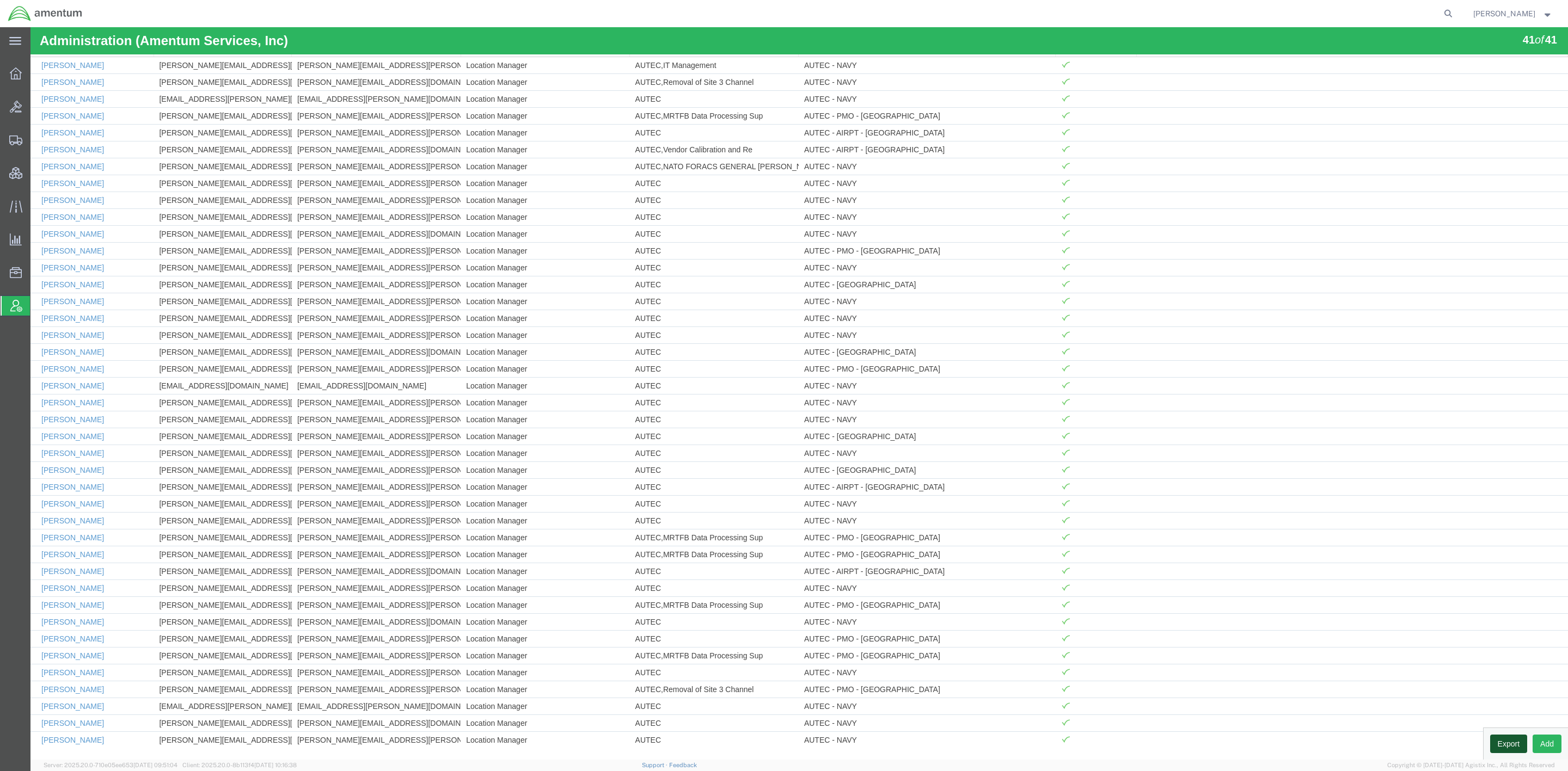
click at [1080, 614] on button "Export" at bounding box center [1508, 744] width 37 height 19
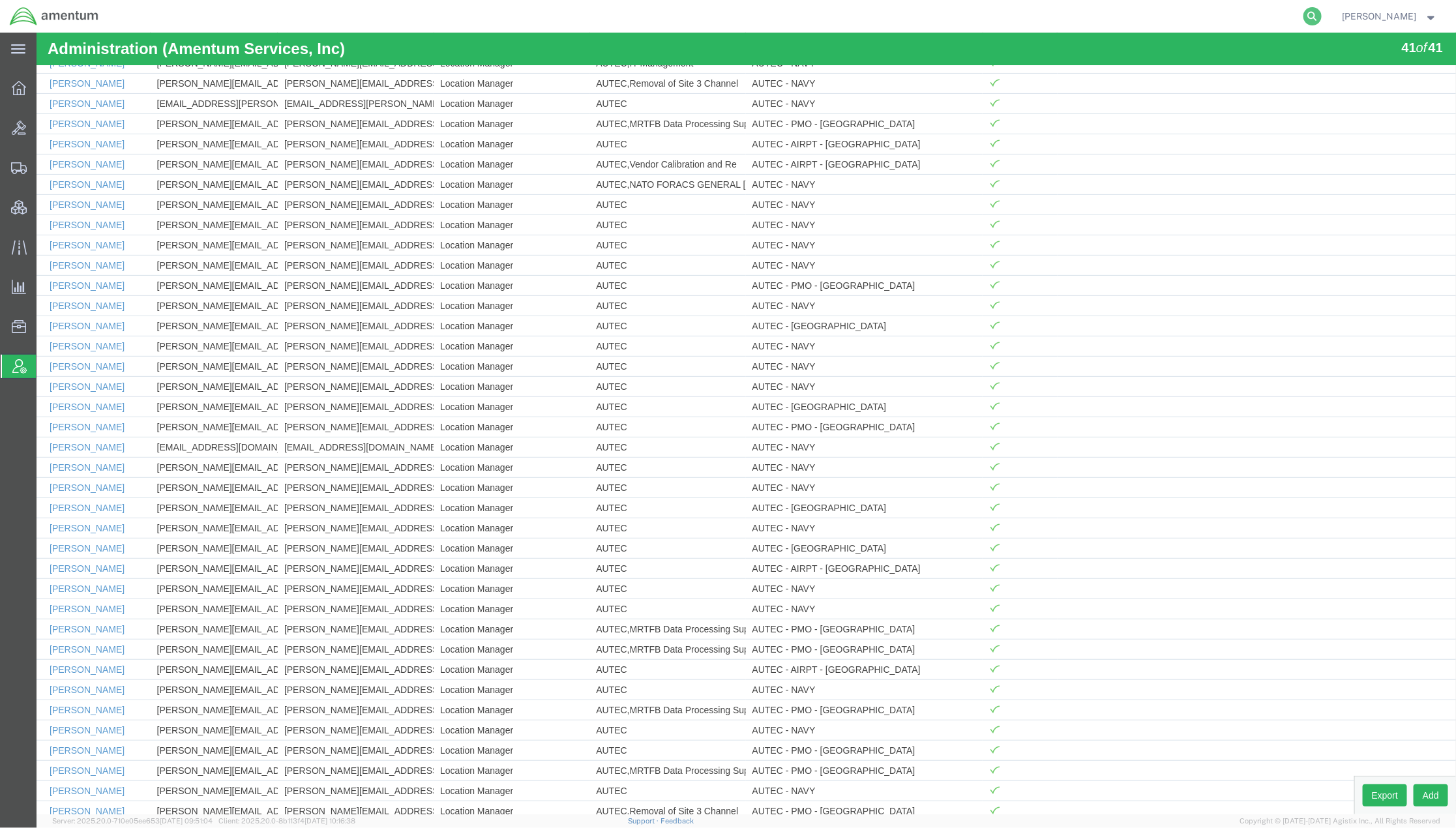
click at [1294, 16] on icon at bounding box center [1312, 16] width 18 height 18
paste input "C-207032211"
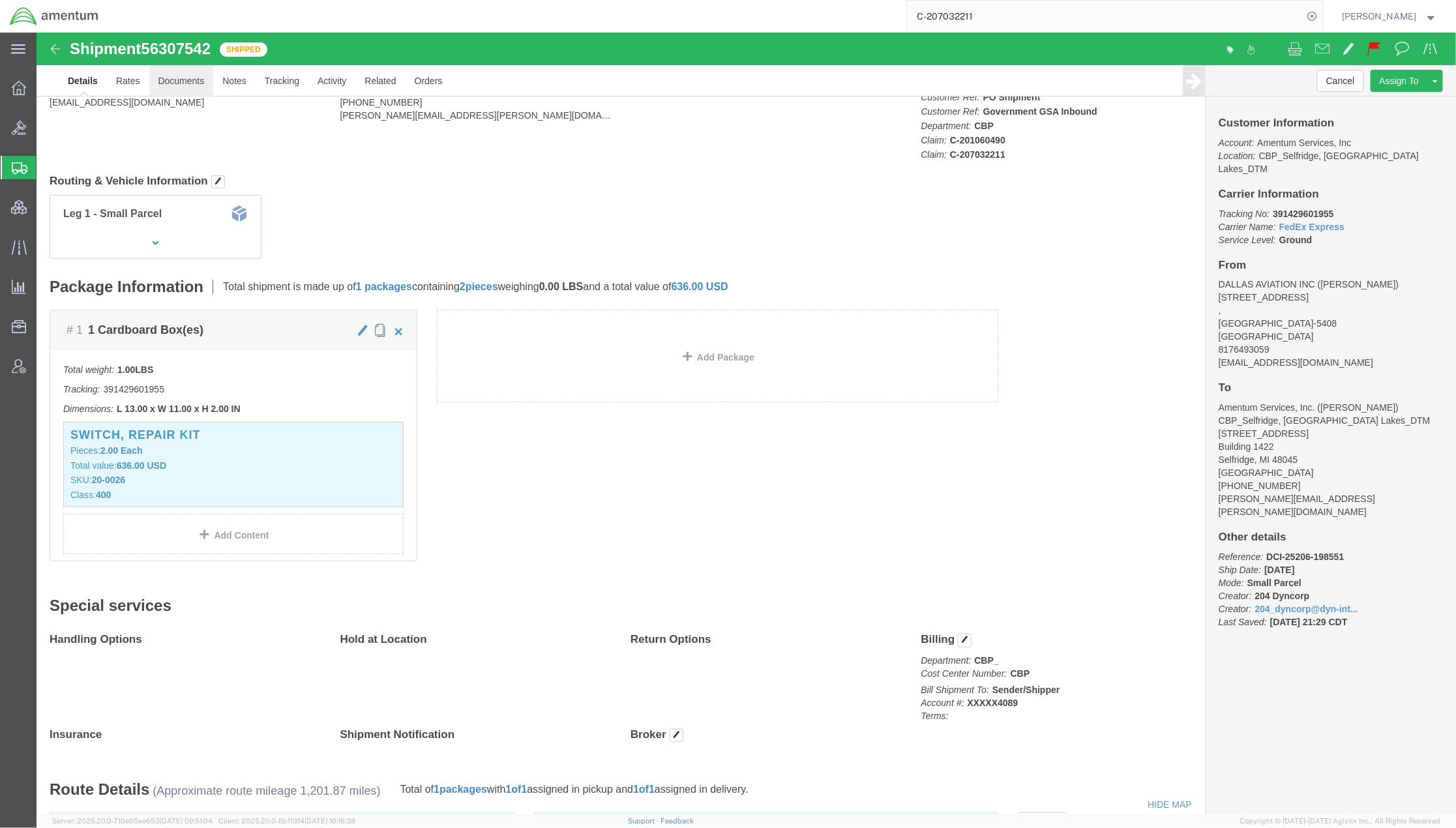
click link "Documents"
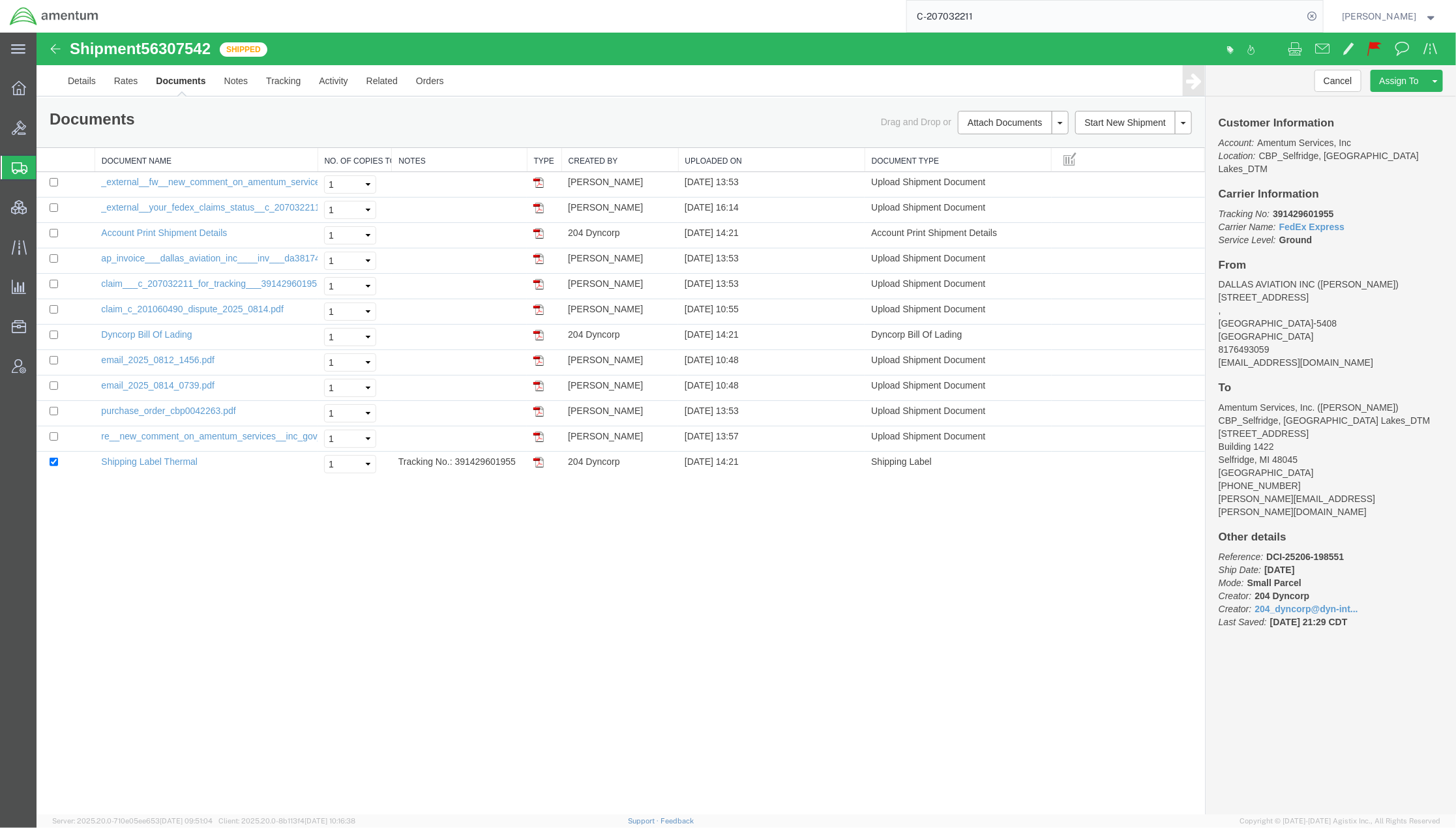
click at [90, 651] on div "Shipment 56307542 12 of 12 Shipped Details Rates Documents Notes Tracking Activ…" at bounding box center [745, 423] width 1419 height 782
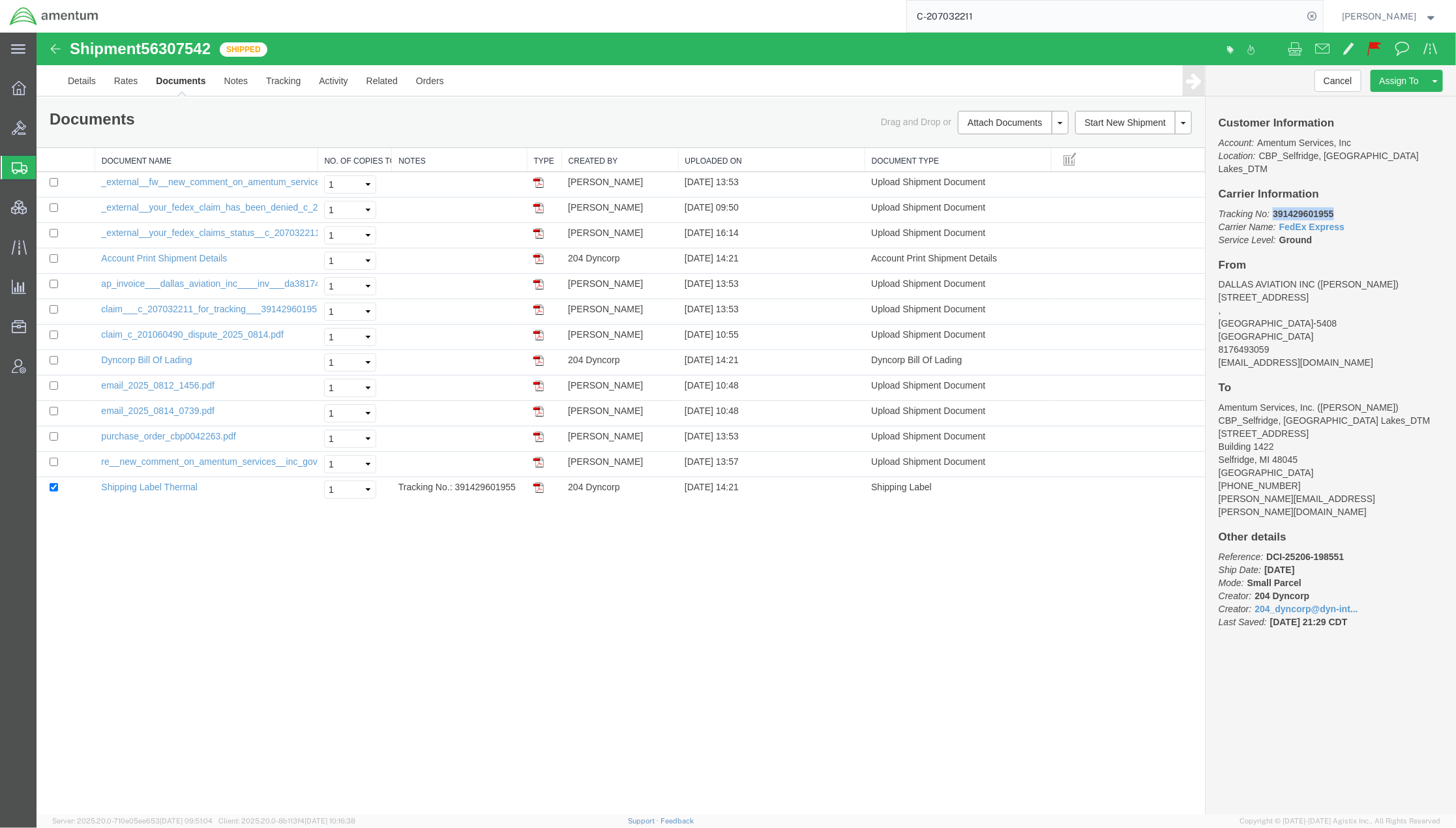
drag, startPoint x: 1336, startPoint y: 195, endPoint x: 1275, endPoint y: 199, distance: 61.1
click at [1275, 206] on p "Tracking No: 391429601955 Carrier Name: FedEx Express FedEx Express Service Lev…" at bounding box center [1329, 226] width 224 height 39
copy b "391429601955"
click at [1294, 735] on div "Cancel Assign To Clone Shipment Save As Template Approve DPL Shipment Approve R…" at bounding box center [1329, 439] width 250 height 749
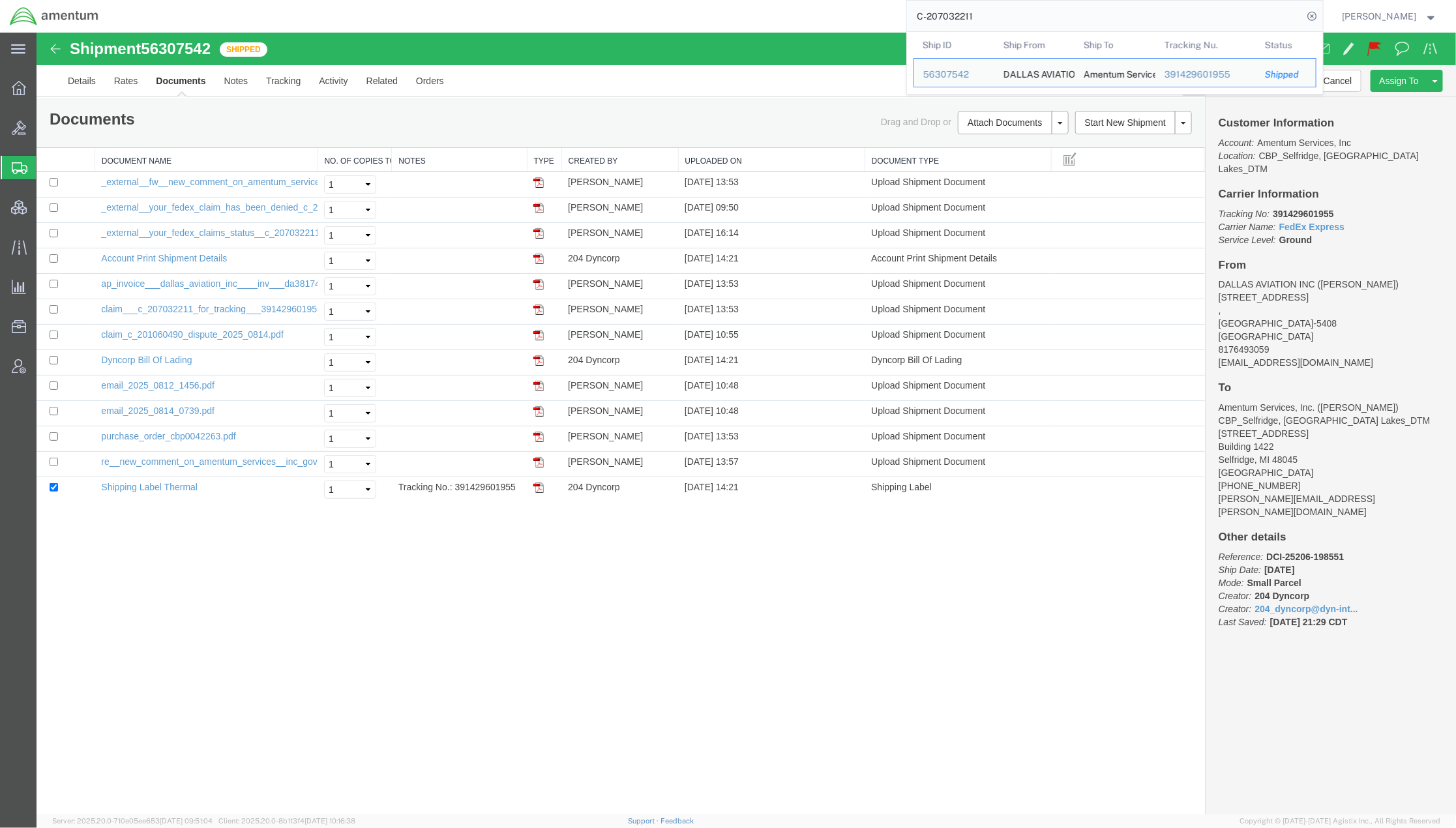
drag, startPoint x: 1014, startPoint y: 16, endPoint x: 715, endPoint y: -8, distance: 300.0
click at [715, 0] on html "main_menu Created with Sketch. Collapse Menu Overview Bids Shipments Shipment M…" at bounding box center [728, 414] width 1456 height 828
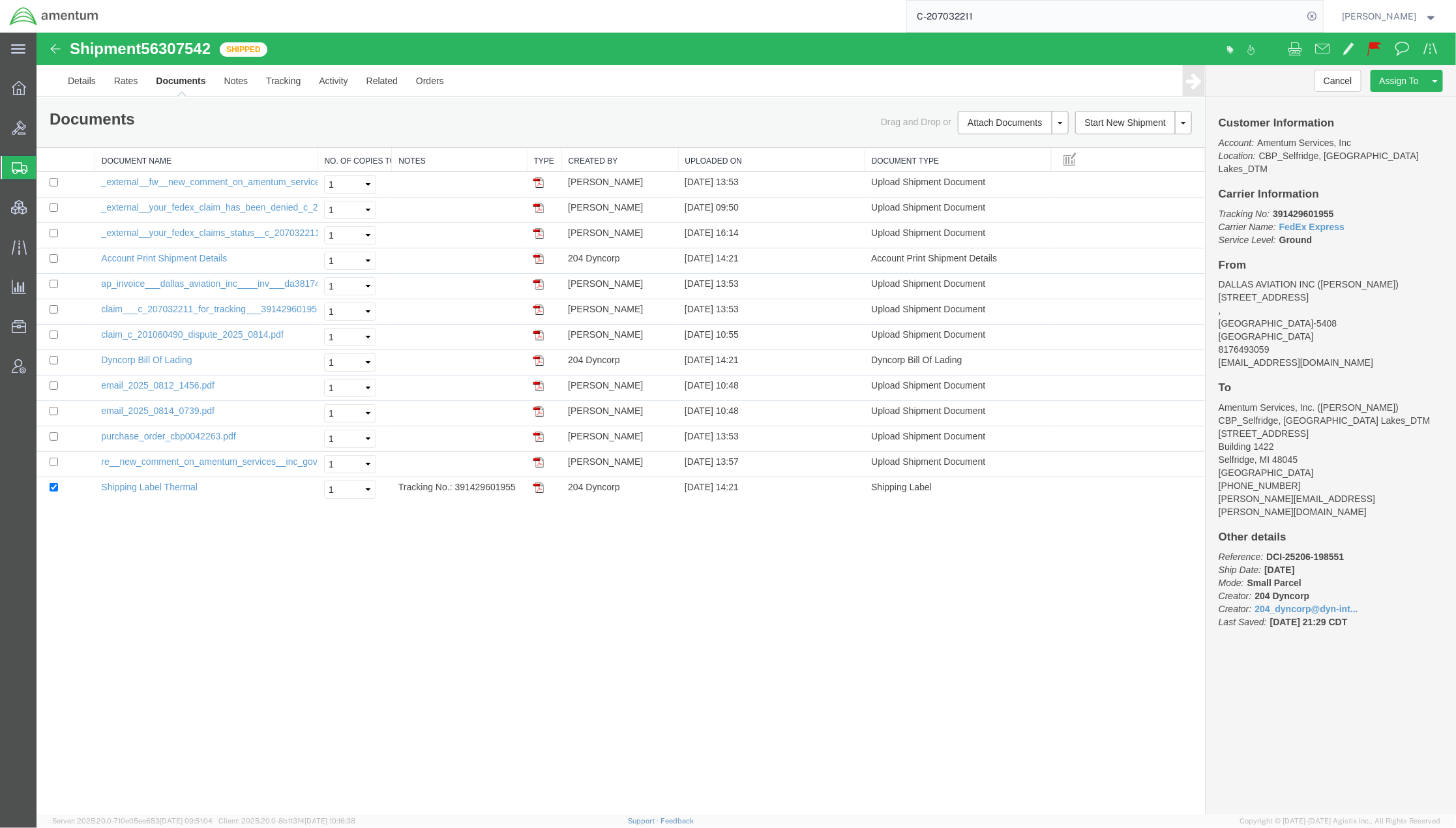
paste input "5385736296"
type input "5385736296"
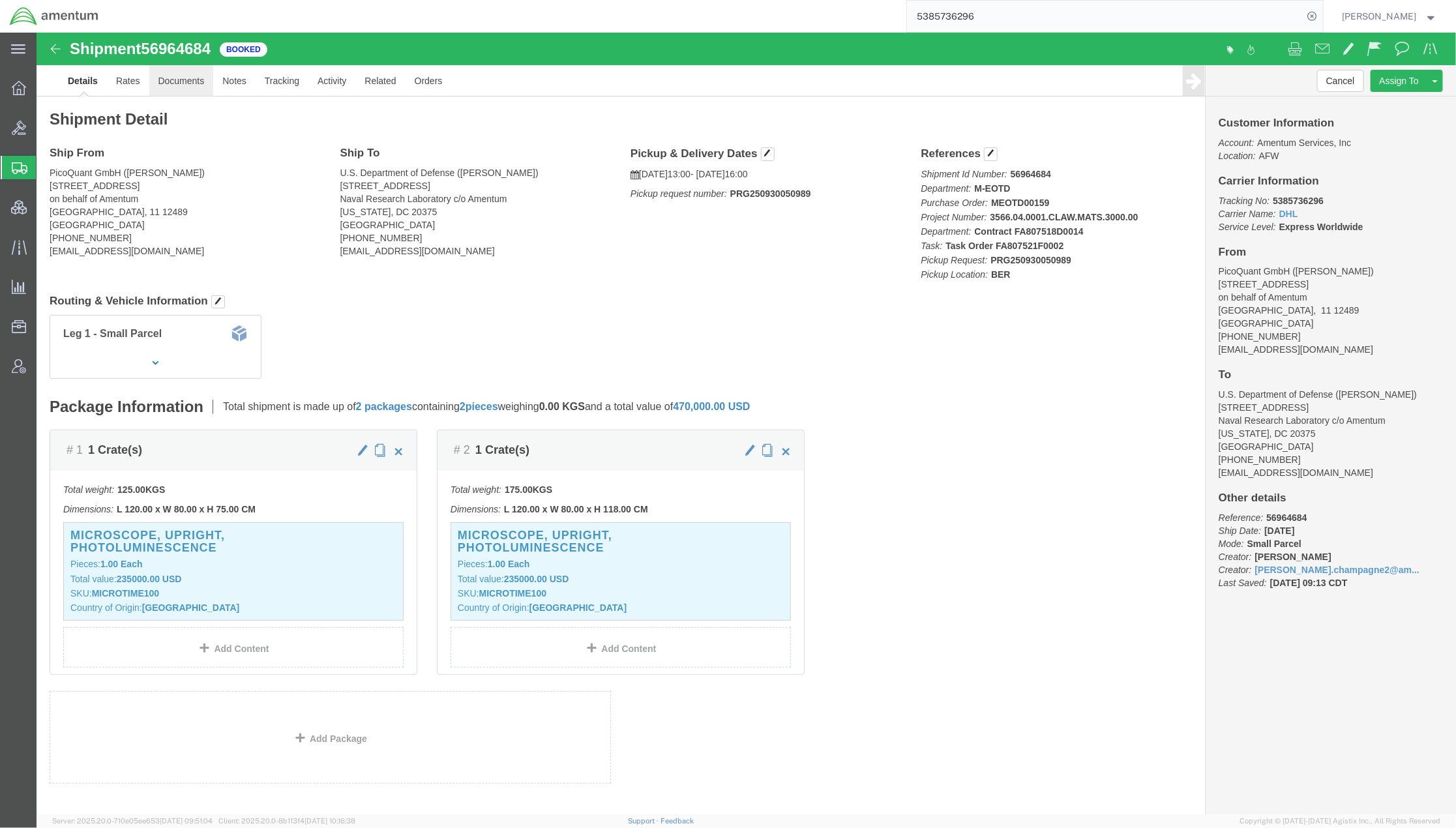
click link "Documents"
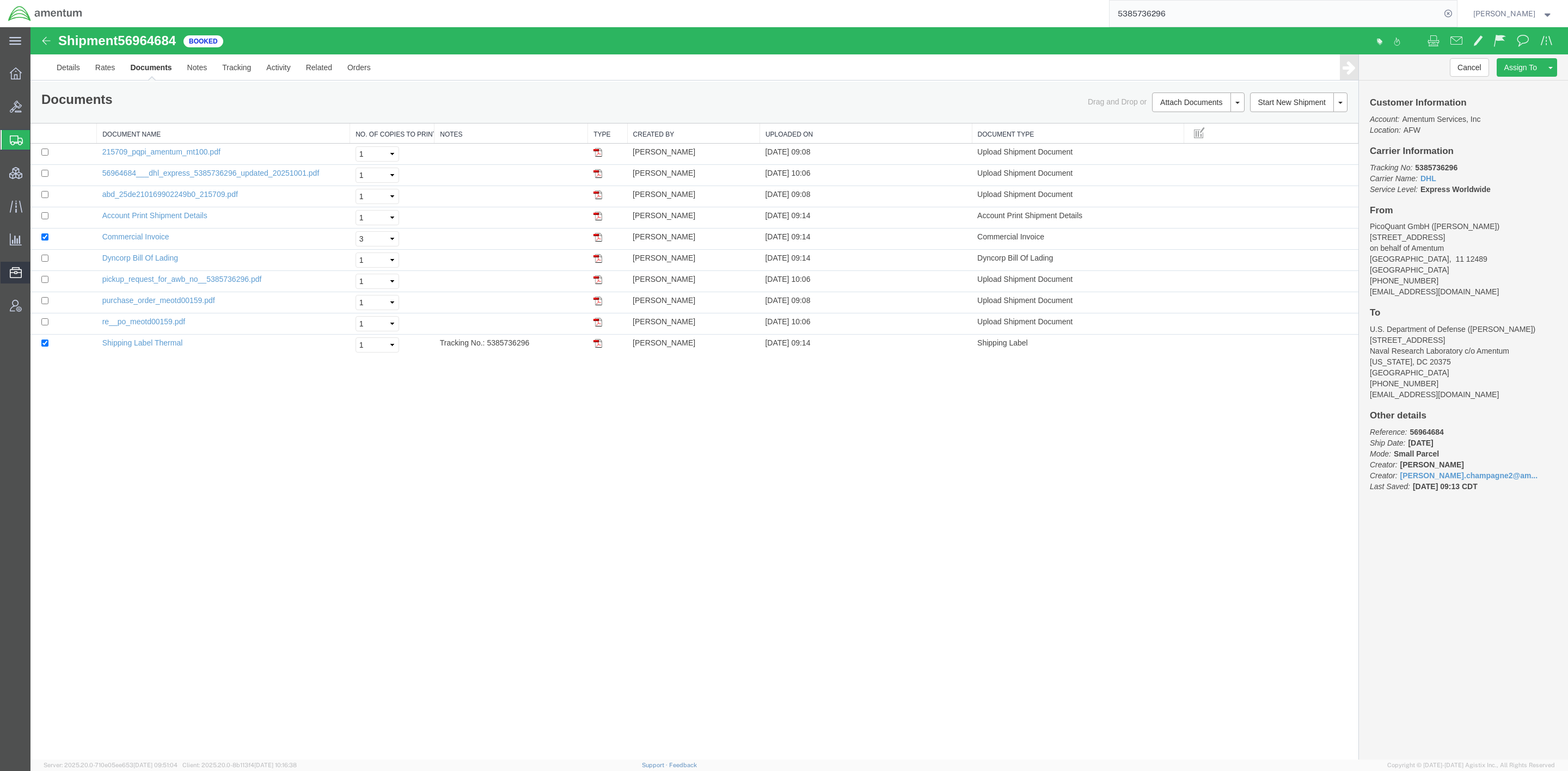
click at [0, 0] on span "Documents" at bounding box center [0, 0] width 0 height 0
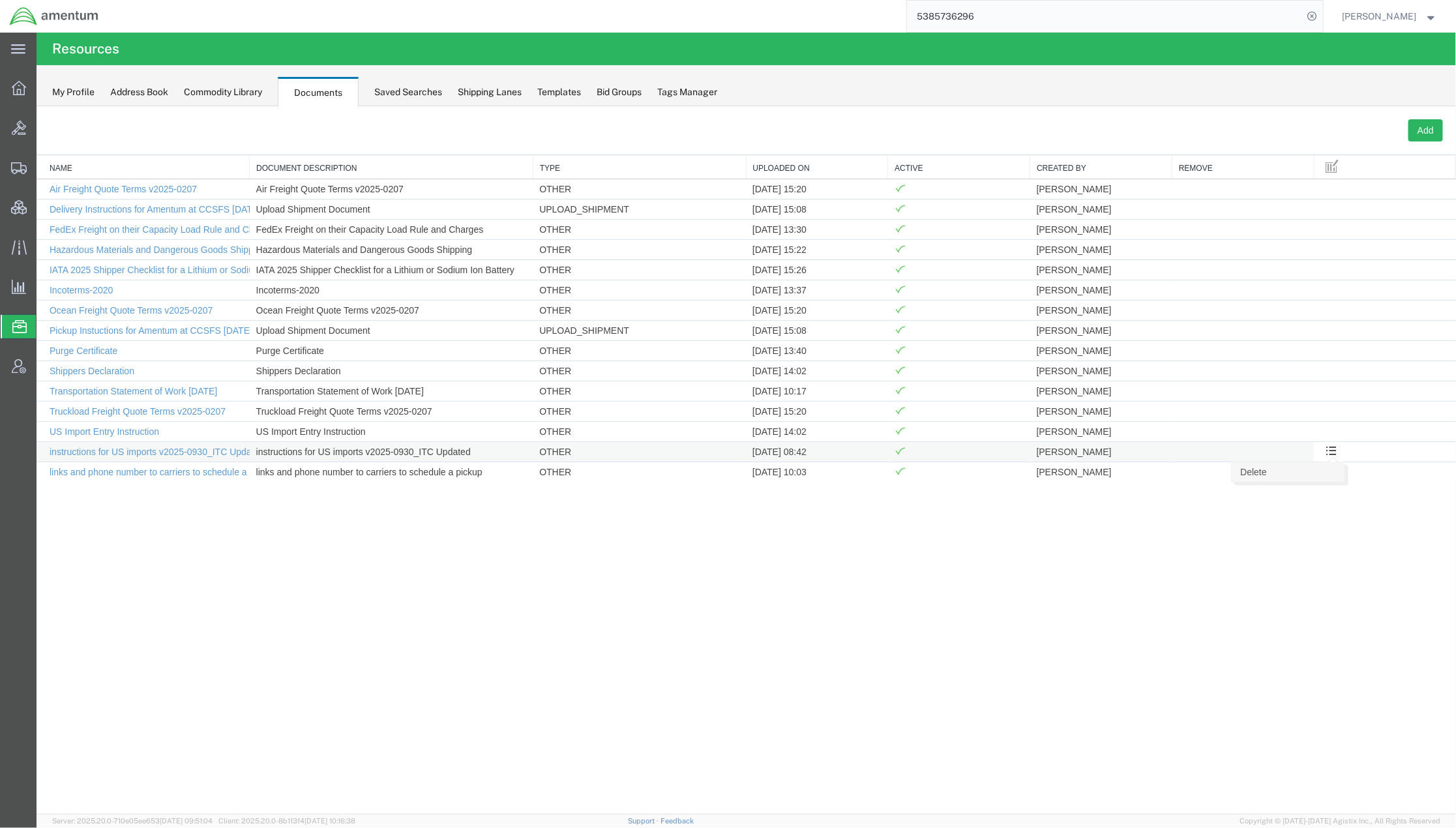
click at [1257, 479] on link "Delete" at bounding box center [1287, 471] width 113 height 20
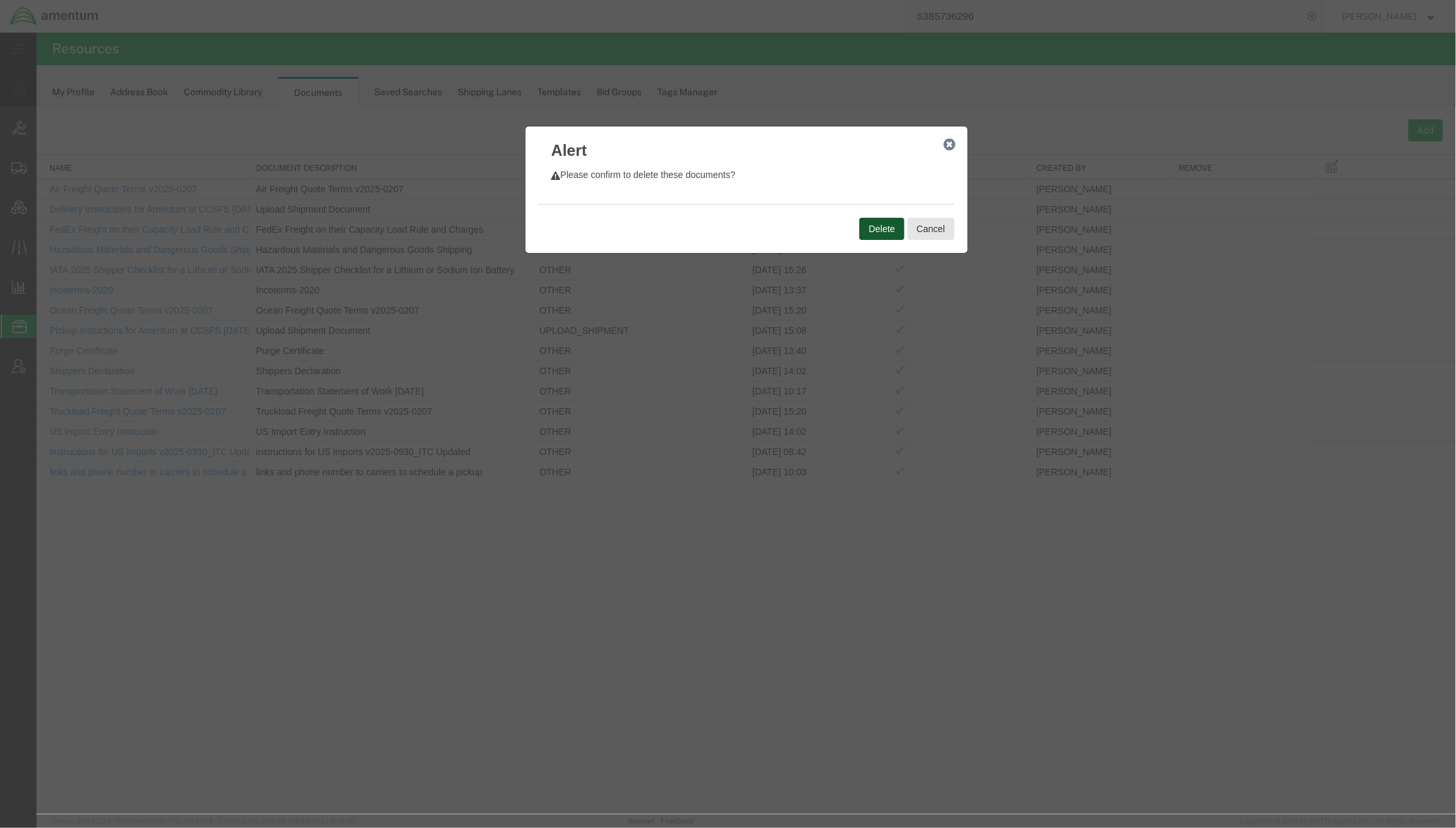
click at [887, 238] on button "Delete" at bounding box center [880, 228] width 44 height 23
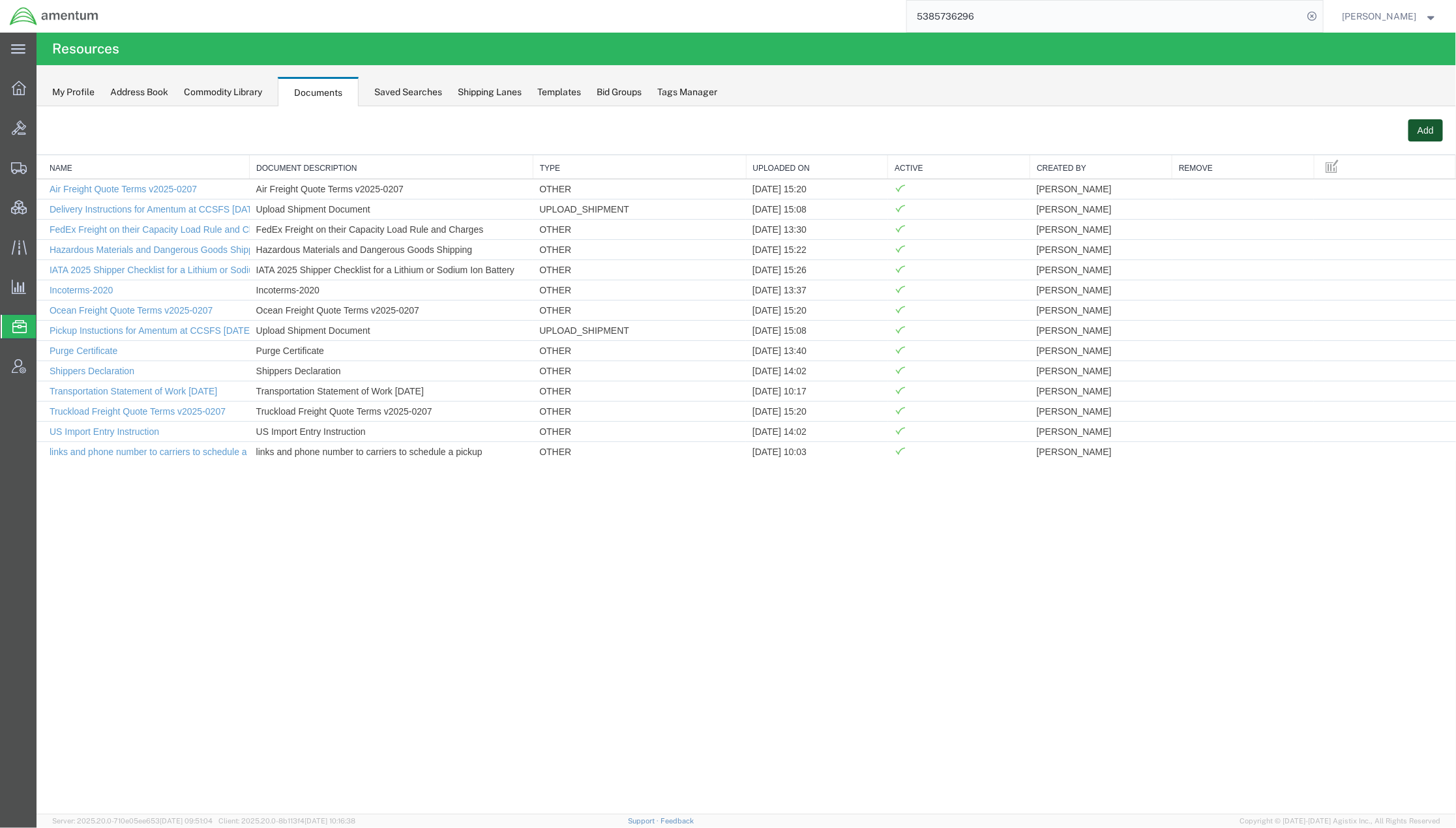
click at [1294, 128] on button "Add" at bounding box center [1424, 129] width 35 height 23
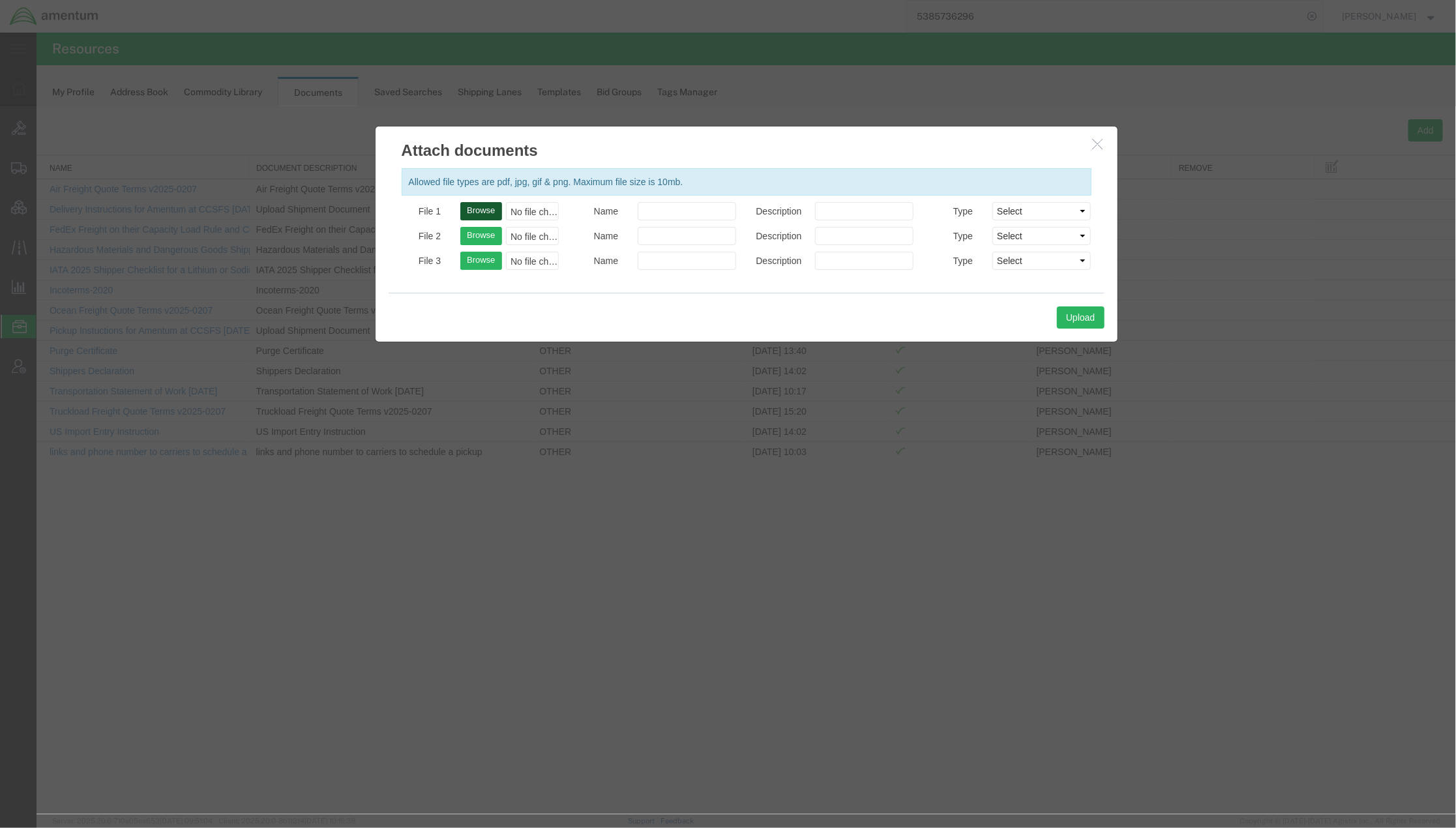
click at [473, 204] on button "Browse" at bounding box center [480, 210] width 41 height 18
type input "C:\fakepath\instructions for US imports v2025-0930_ITC Updated 10012025.pdf"
click at [655, 208] on input "Name" at bounding box center [686, 210] width 99 height 18
paste input "instructions for US imports v2025-0930_ITC Updated 10012025"
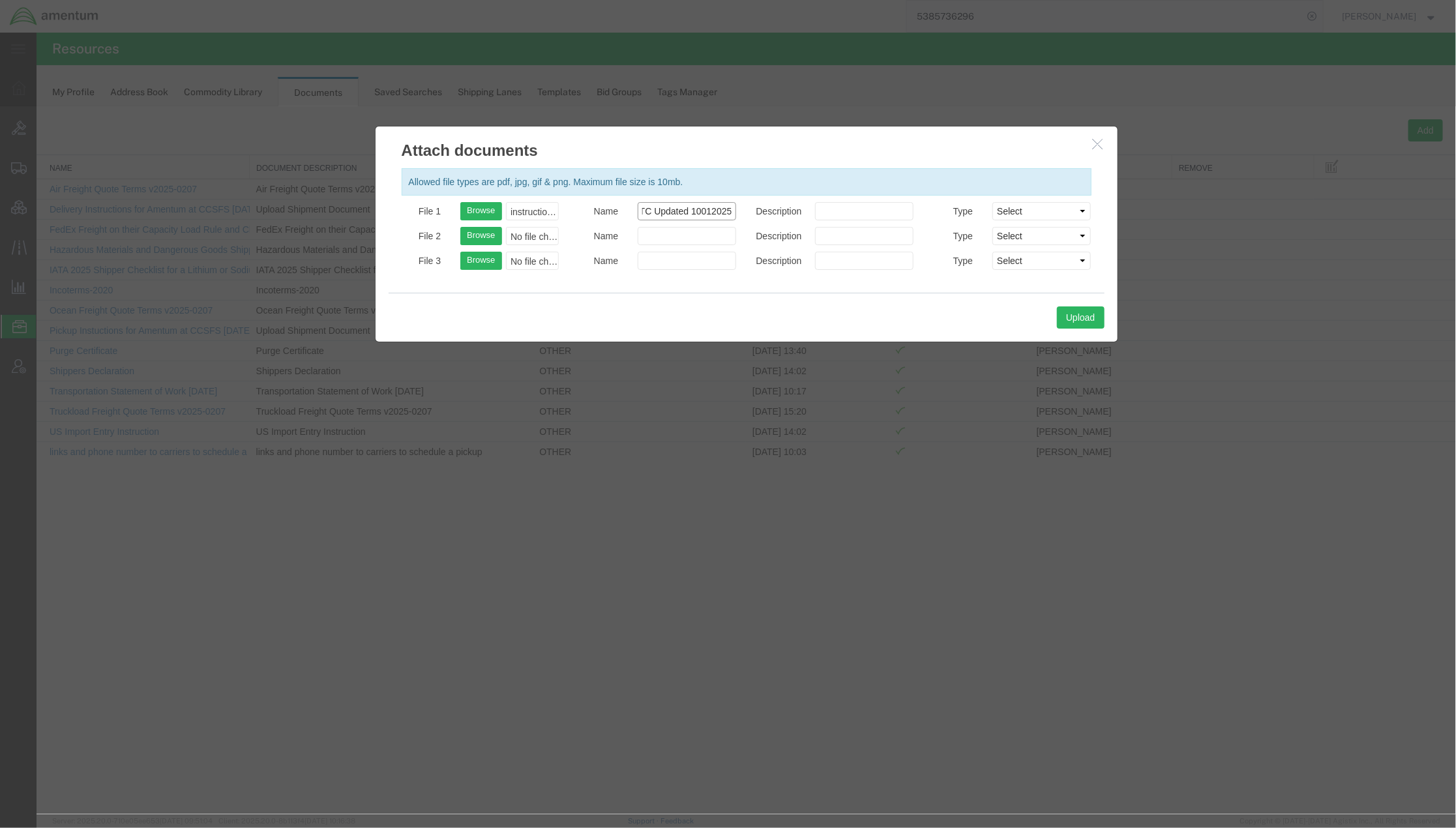
type input "instructions for US imports v2025-0930_ITC Updated 10012025"
click at [850, 217] on input "Description" at bounding box center [863, 210] width 99 height 18
paste input "instructions for US imports v2025-0930_ITC Updated 10012025"
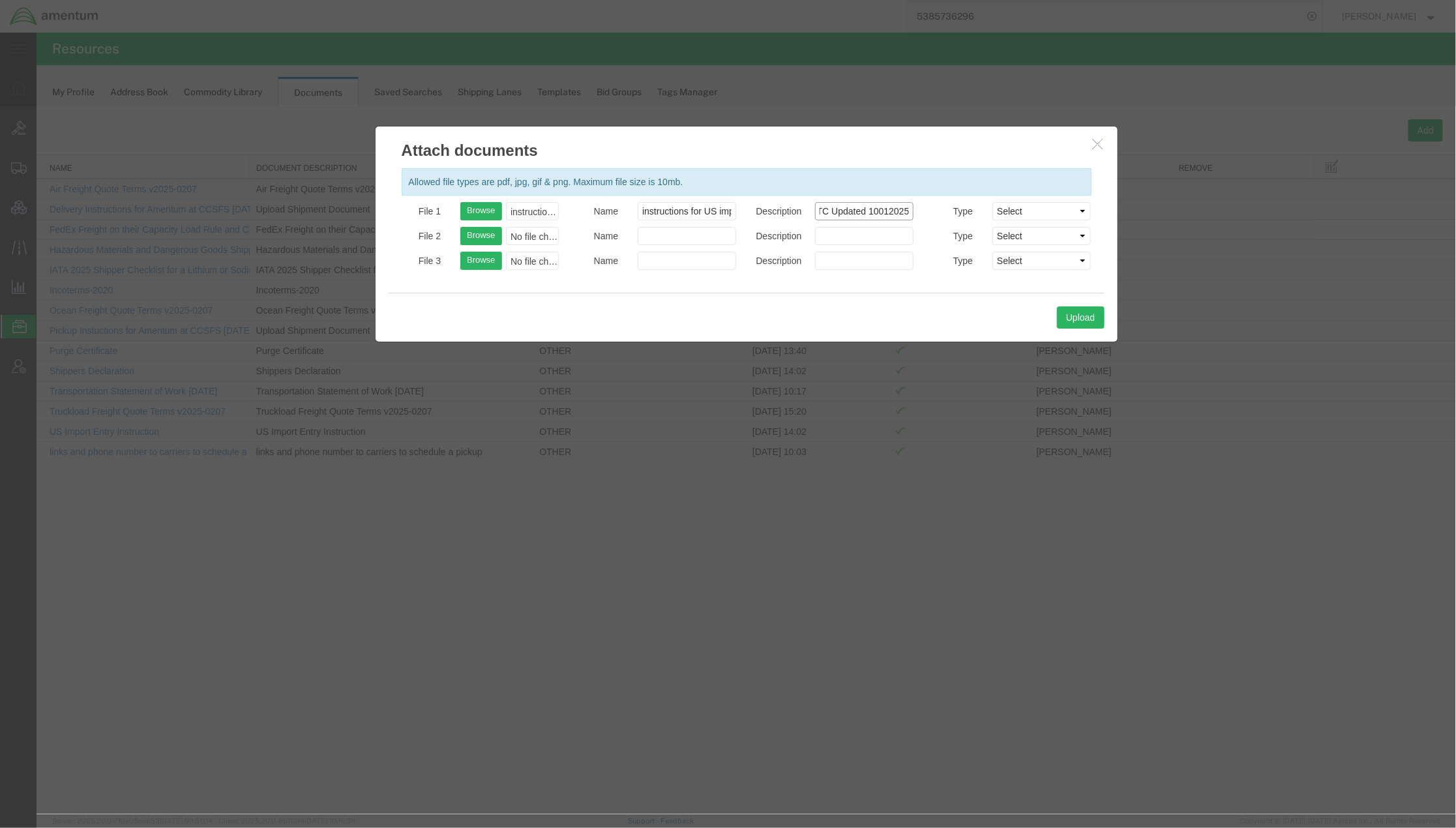
type input "instructions for US imports v2025-0930_ITC Updated 10012025"
click at [1023, 210] on select "Select AWB Label Bill of Lading/Air Waybill Certificate of Origin (English) Cla…" at bounding box center [1040, 210] width 99 height 18
select select "OTHER"
click at [992, 202] on select "Select AWB Label Bill of Lading/Air Waybill Certificate of Origin (English) Cla…" at bounding box center [1040, 210] width 99 height 18
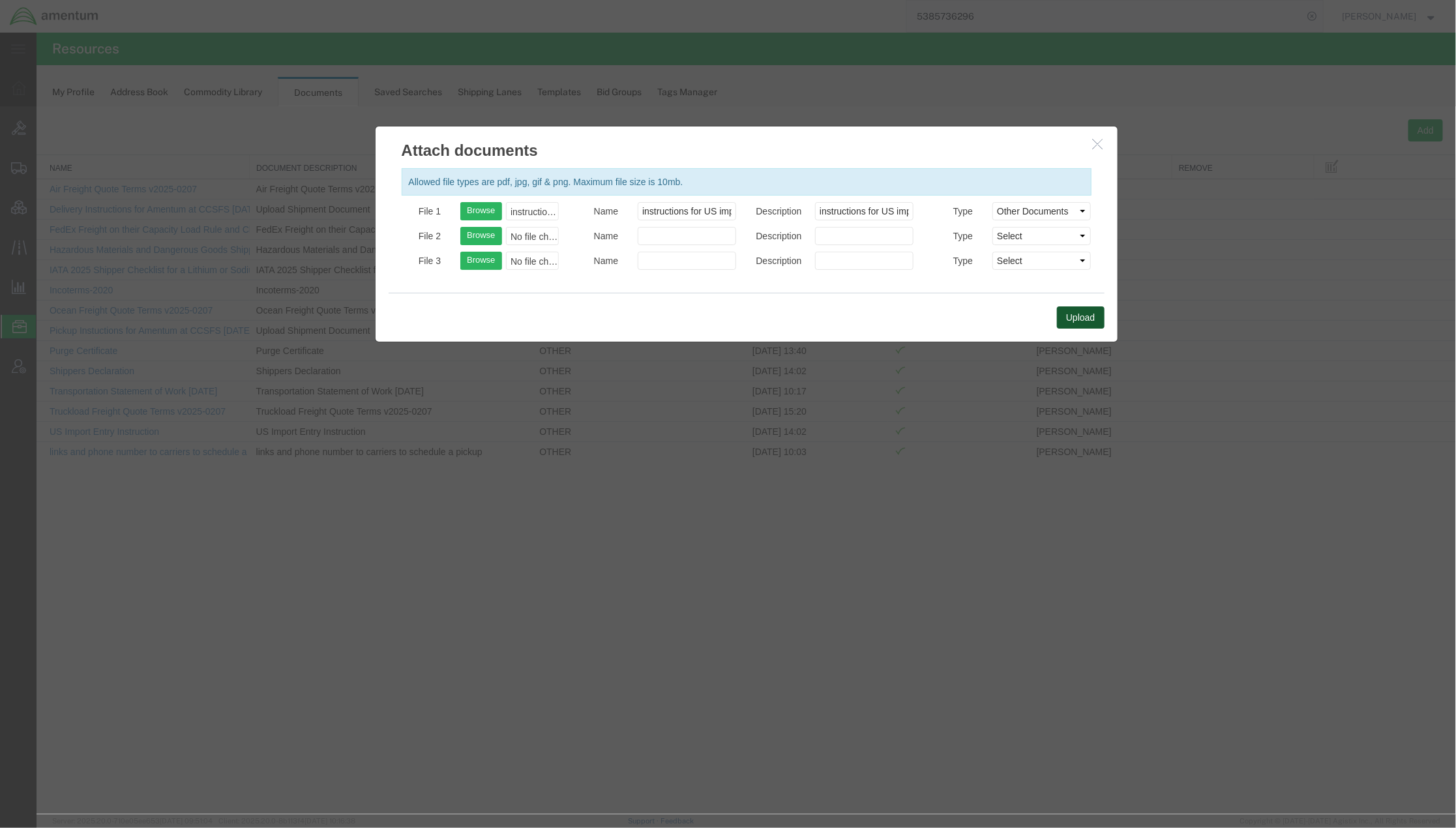
click at [1079, 322] on button "Upload" at bounding box center [1080, 317] width 47 height 23
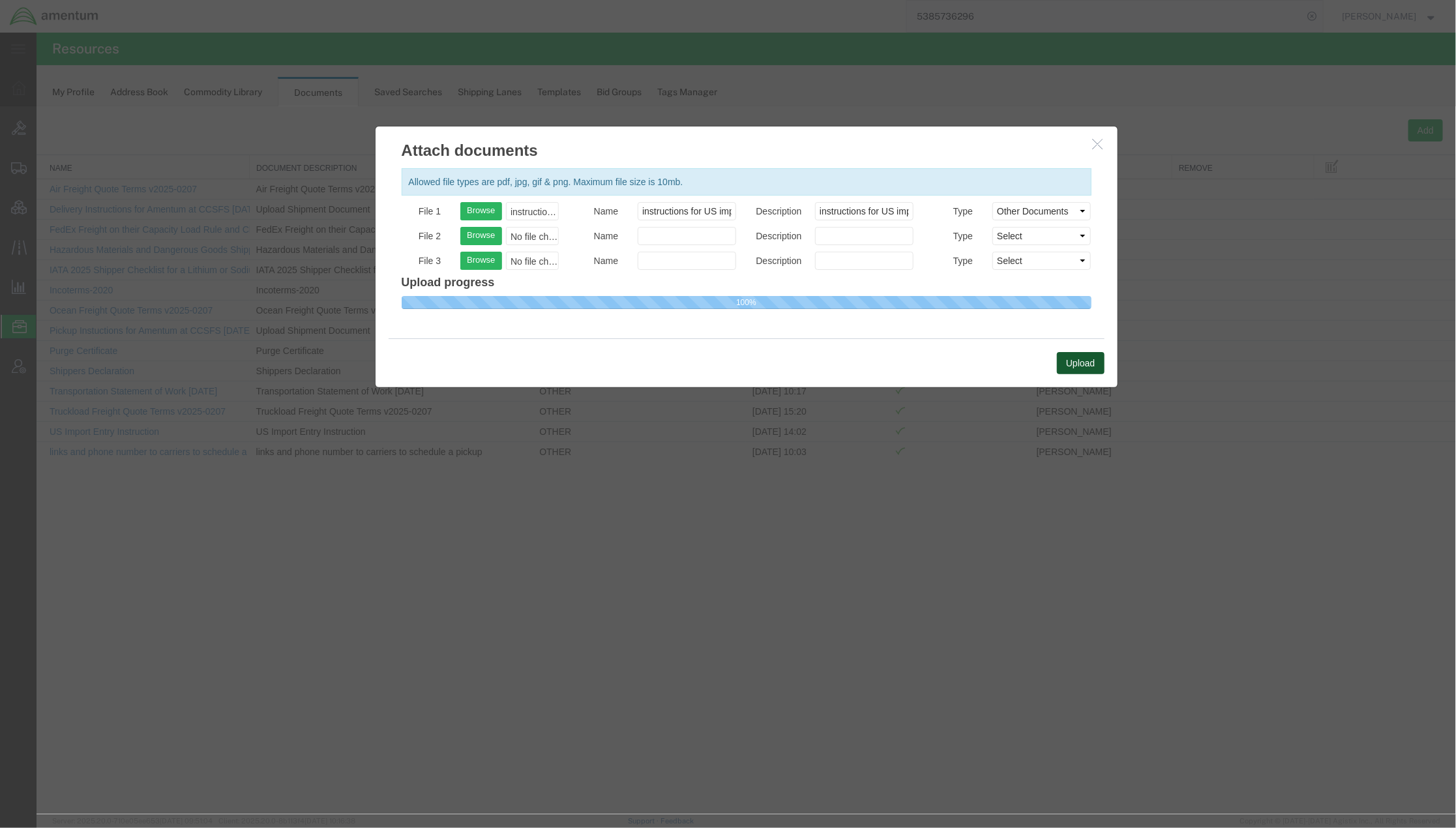
select select
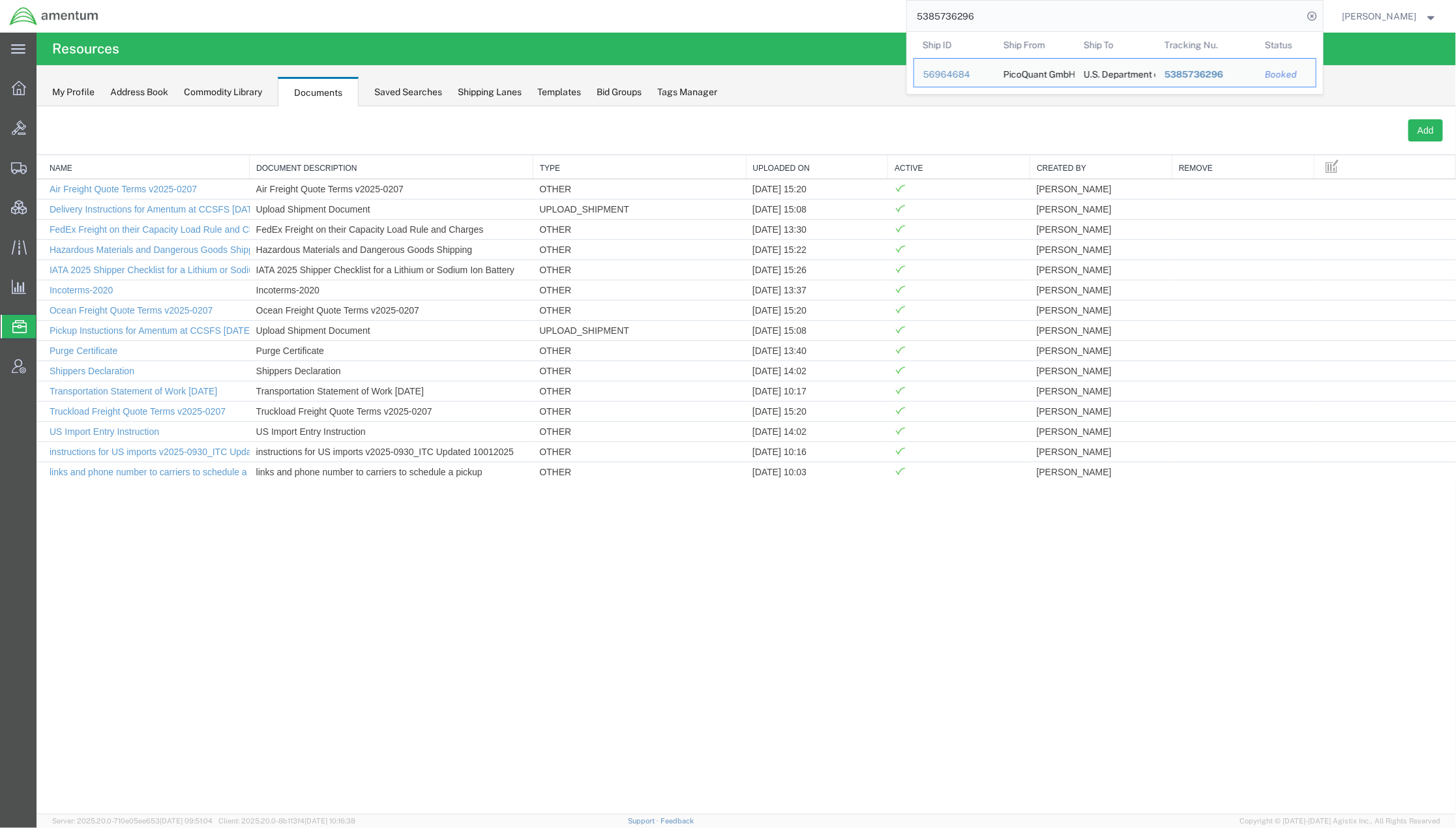
drag, startPoint x: 1053, startPoint y: 22, endPoint x: 548, endPoint y: 16, distance: 505.0
click at [548, 16] on div "5385736296 Ship ID Ship From Ship To Tracking Nu. Status Ship ID 56964684 Ship …" at bounding box center [715, 16] width 1215 height 33
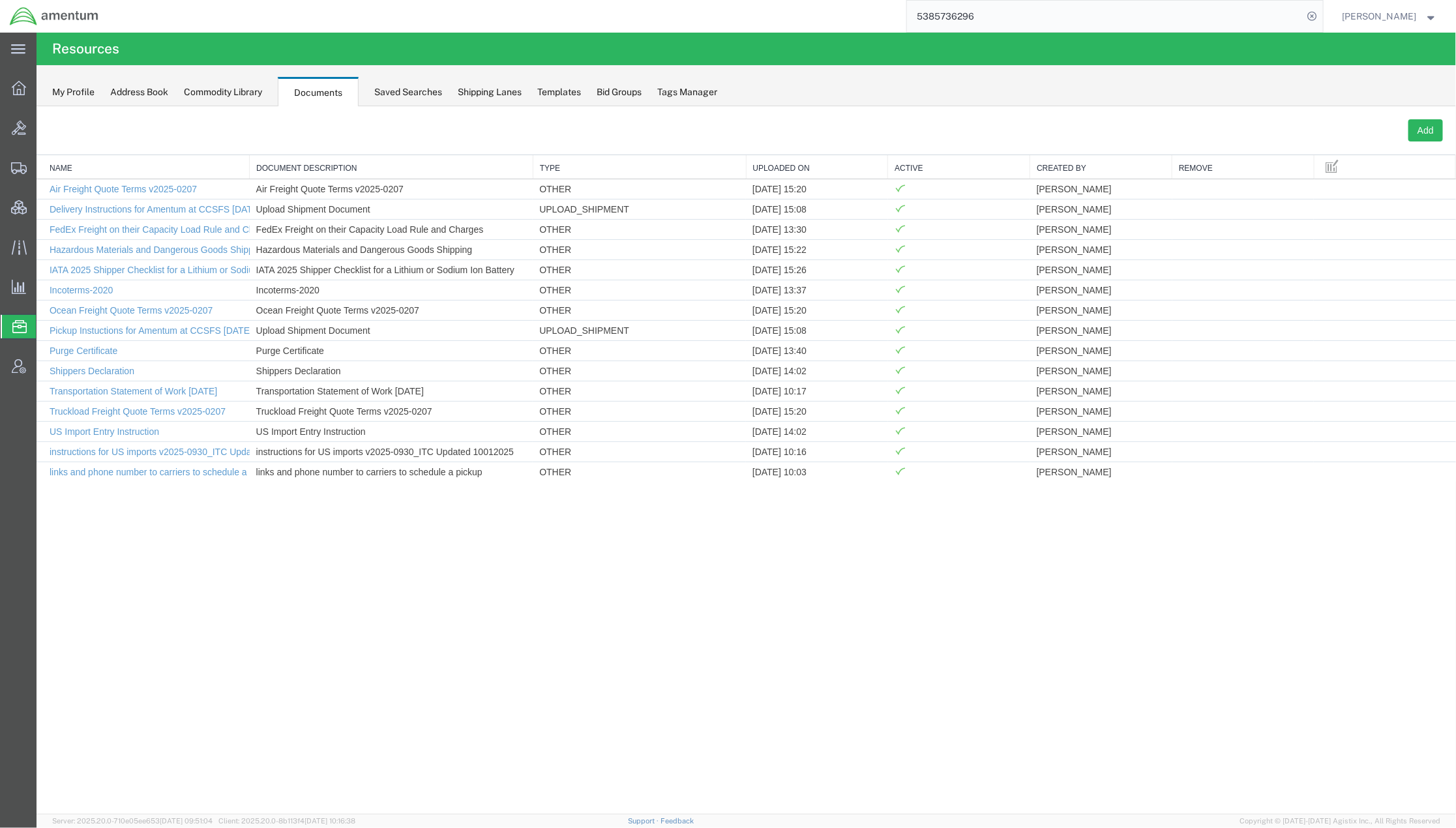
paste input "6115353462"
type input "6115353462"
